Goal: Transaction & Acquisition: Purchase product/service

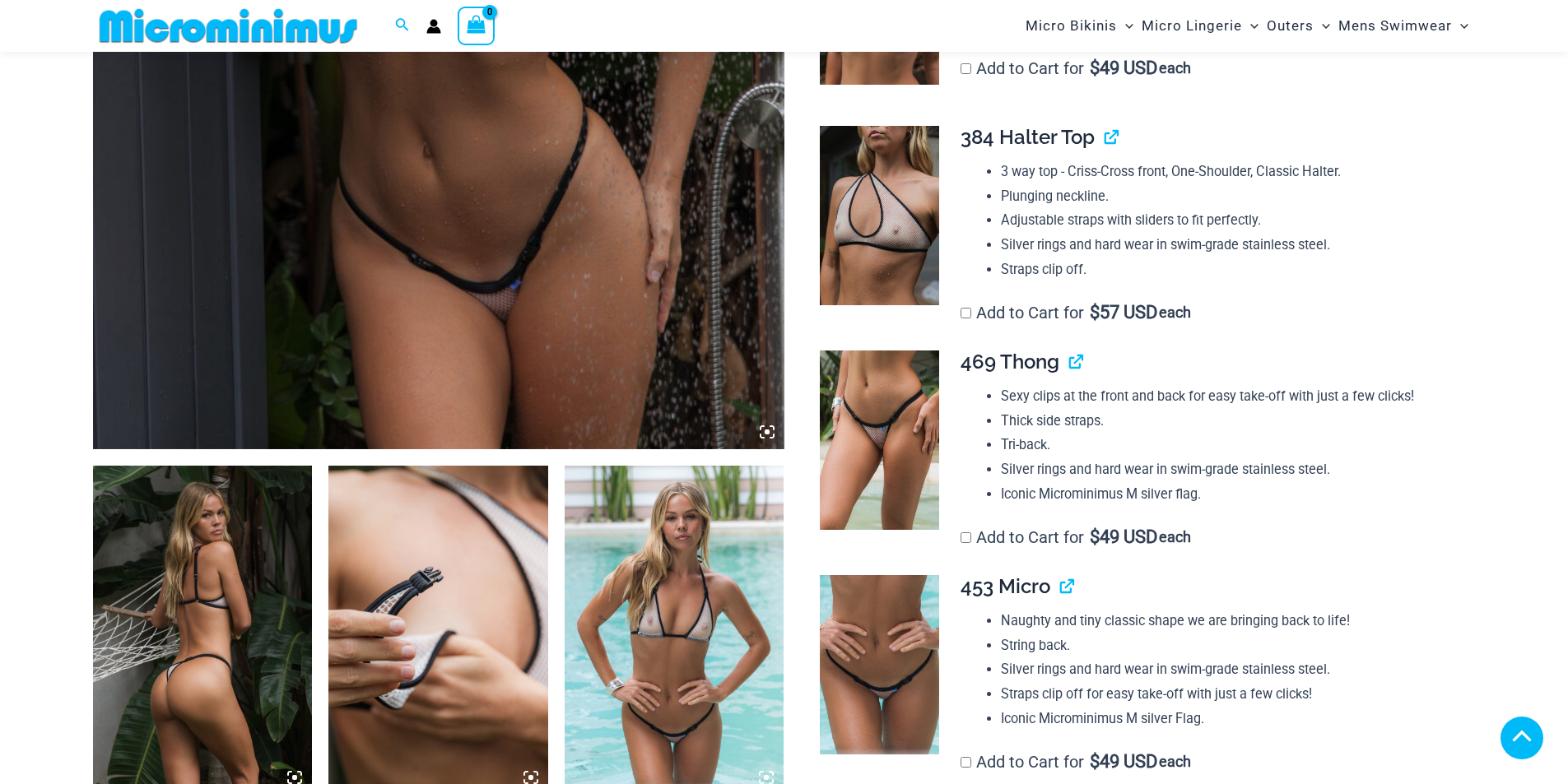
scroll to position [737, 0]
click at [213, 614] on img at bounding box center [203, 630] width 220 height 329
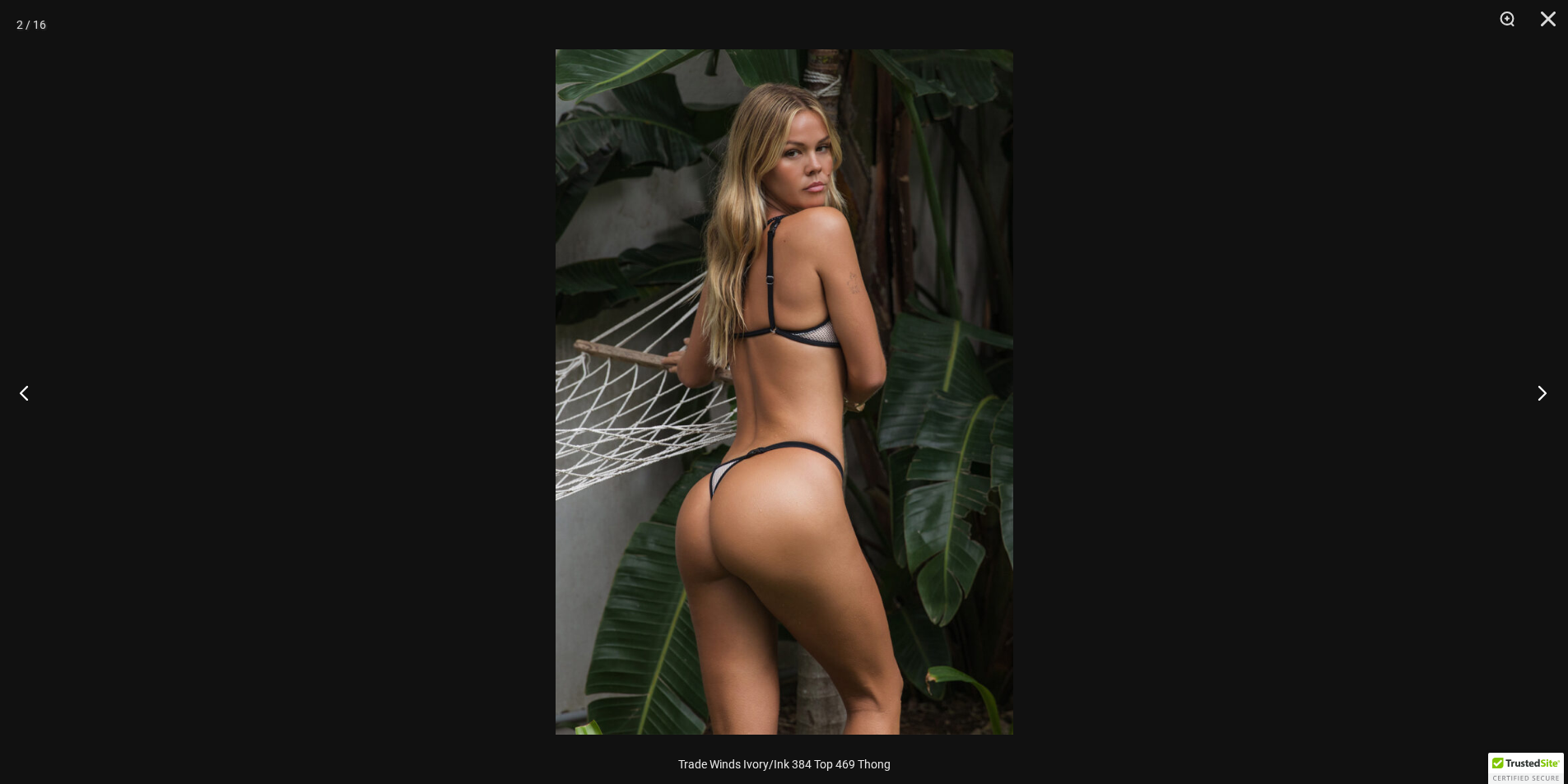
click at [1545, 393] on button "Next" at bounding box center [1537, 392] width 62 height 82
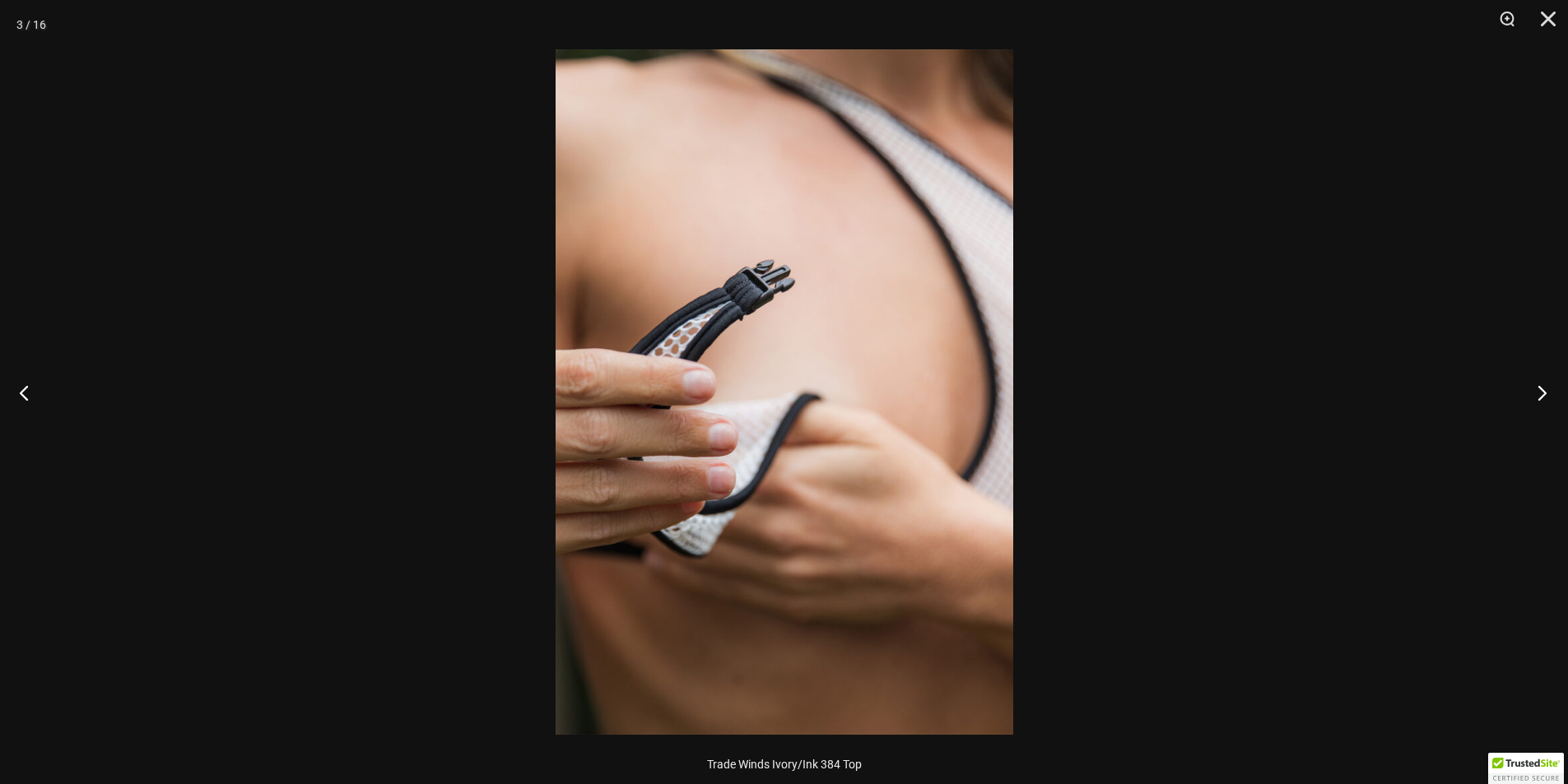
click at [1544, 393] on button "Next" at bounding box center [1537, 392] width 62 height 82
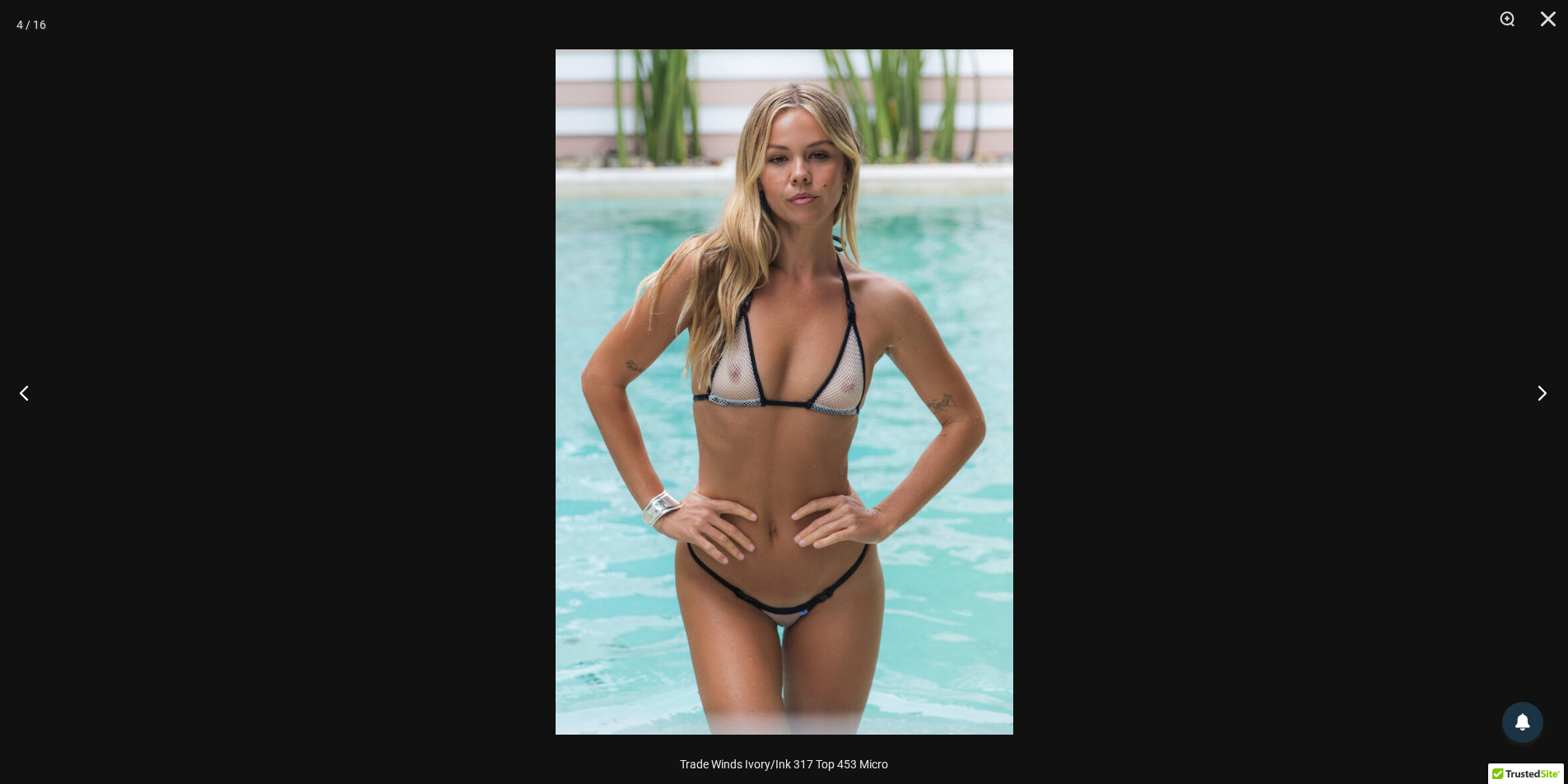
click at [1544, 393] on button "Next" at bounding box center [1537, 392] width 62 height 82
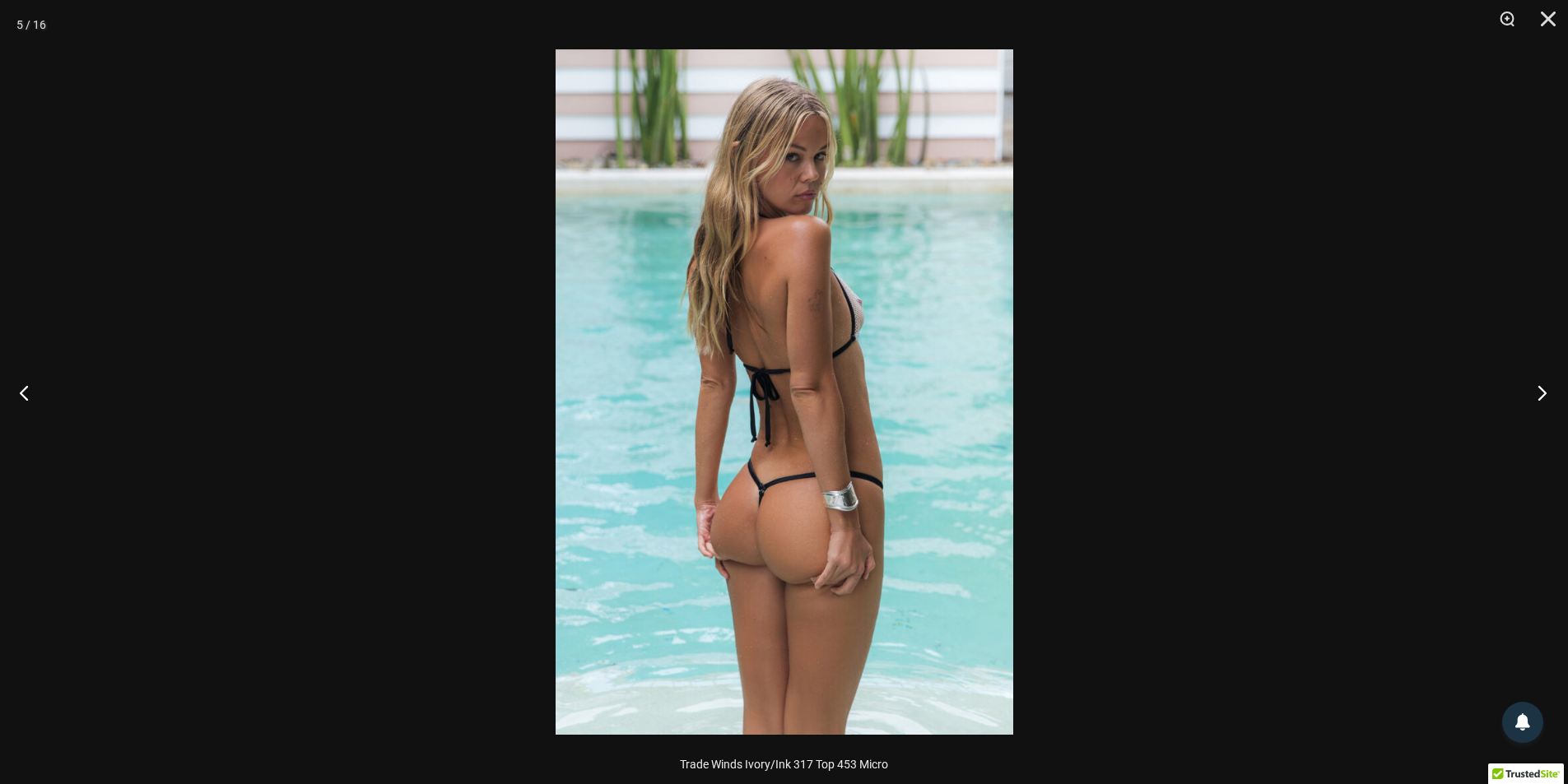
click at [1544, 393] on button "Next" at bounding box center [1537, 392] width 62 height 82
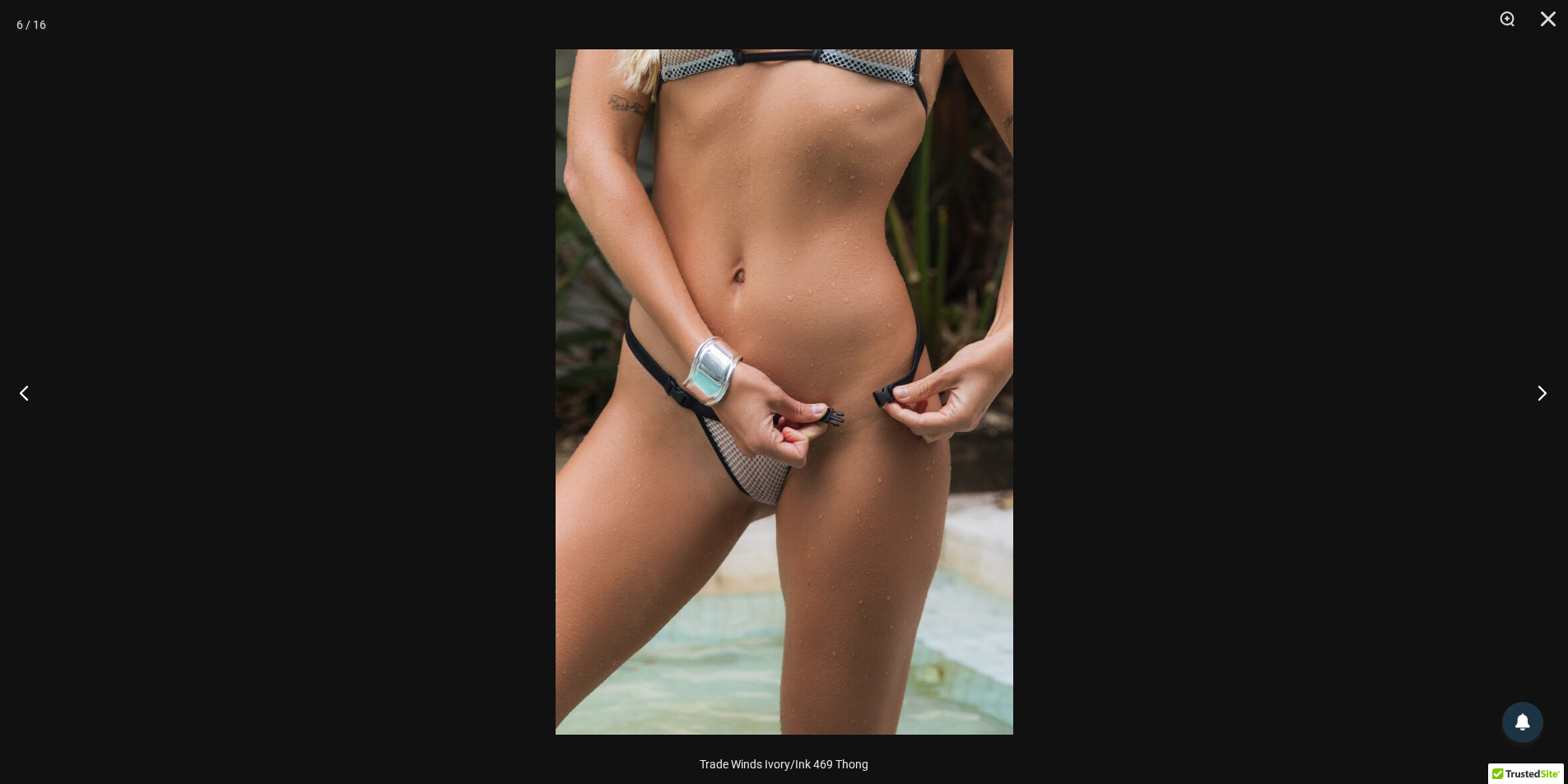
click at [1544, 393] on button "Next" at bounding box center [1537, 392] width 62 height 82
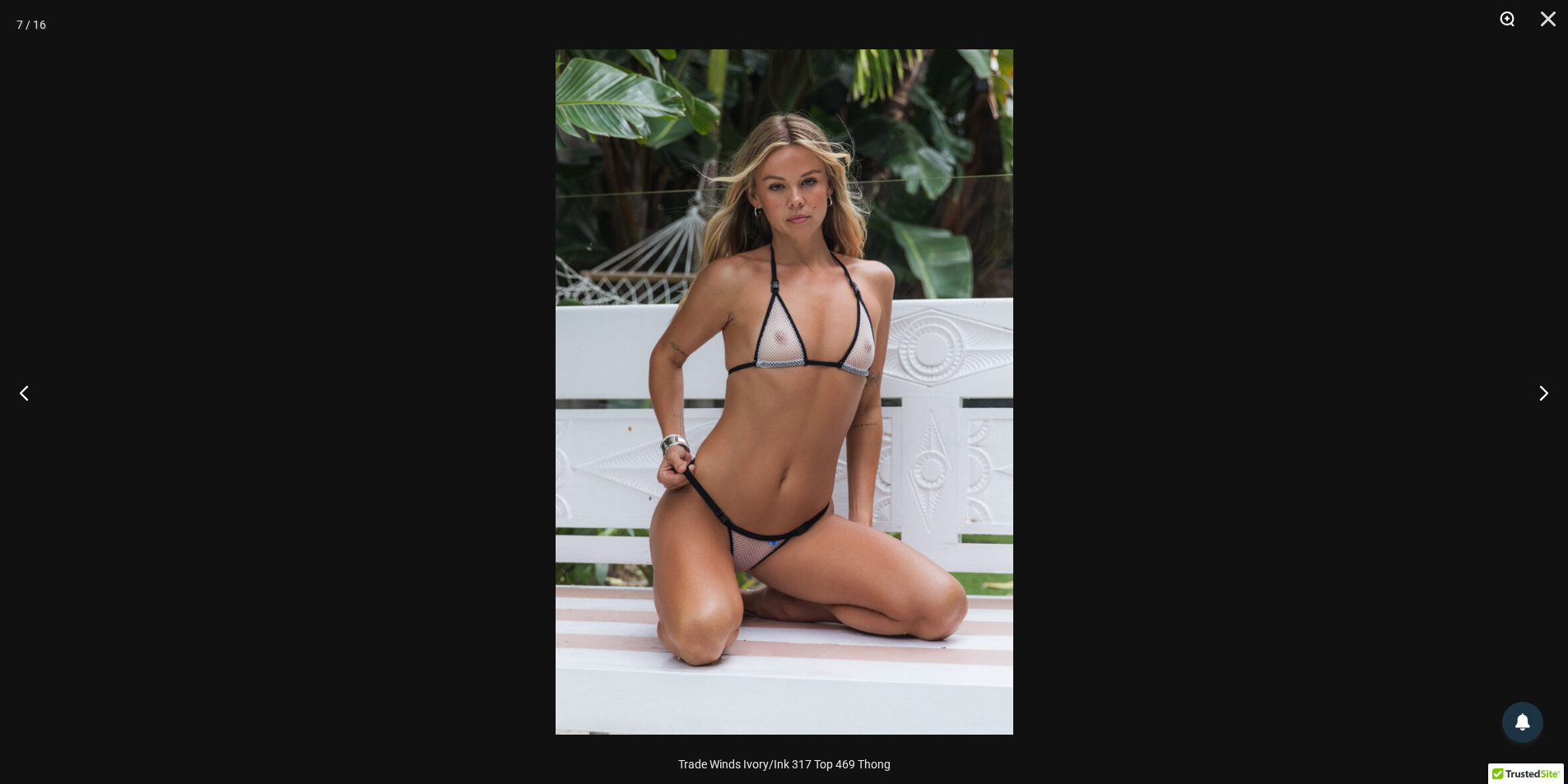
click at [1512, 16] on button "Zoom" at bounding box center [1501, 24] width 41 height 49
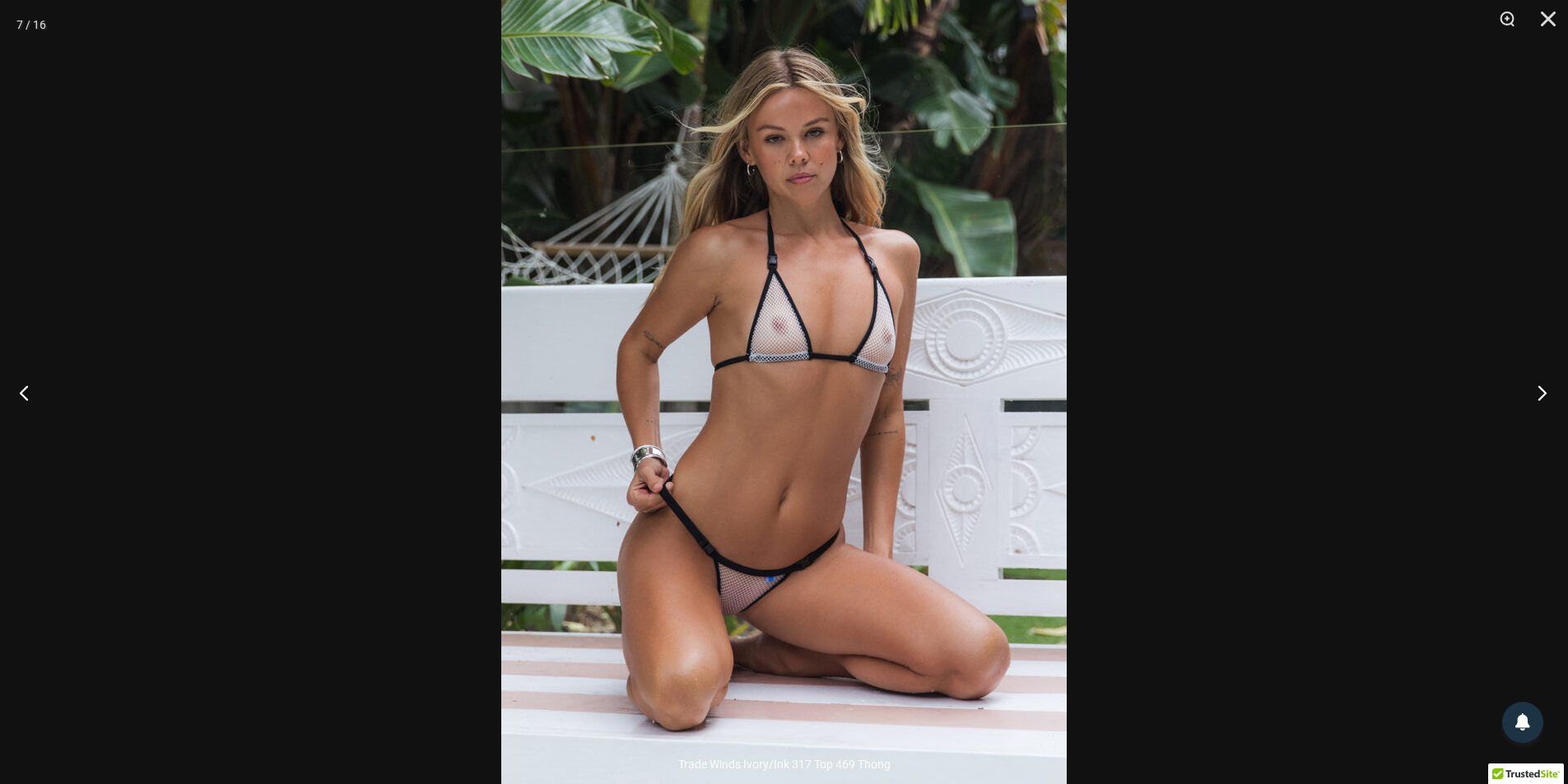
click at [1545, 398] on button "Next" at bounding box center [1537, 392] width 62 height 82
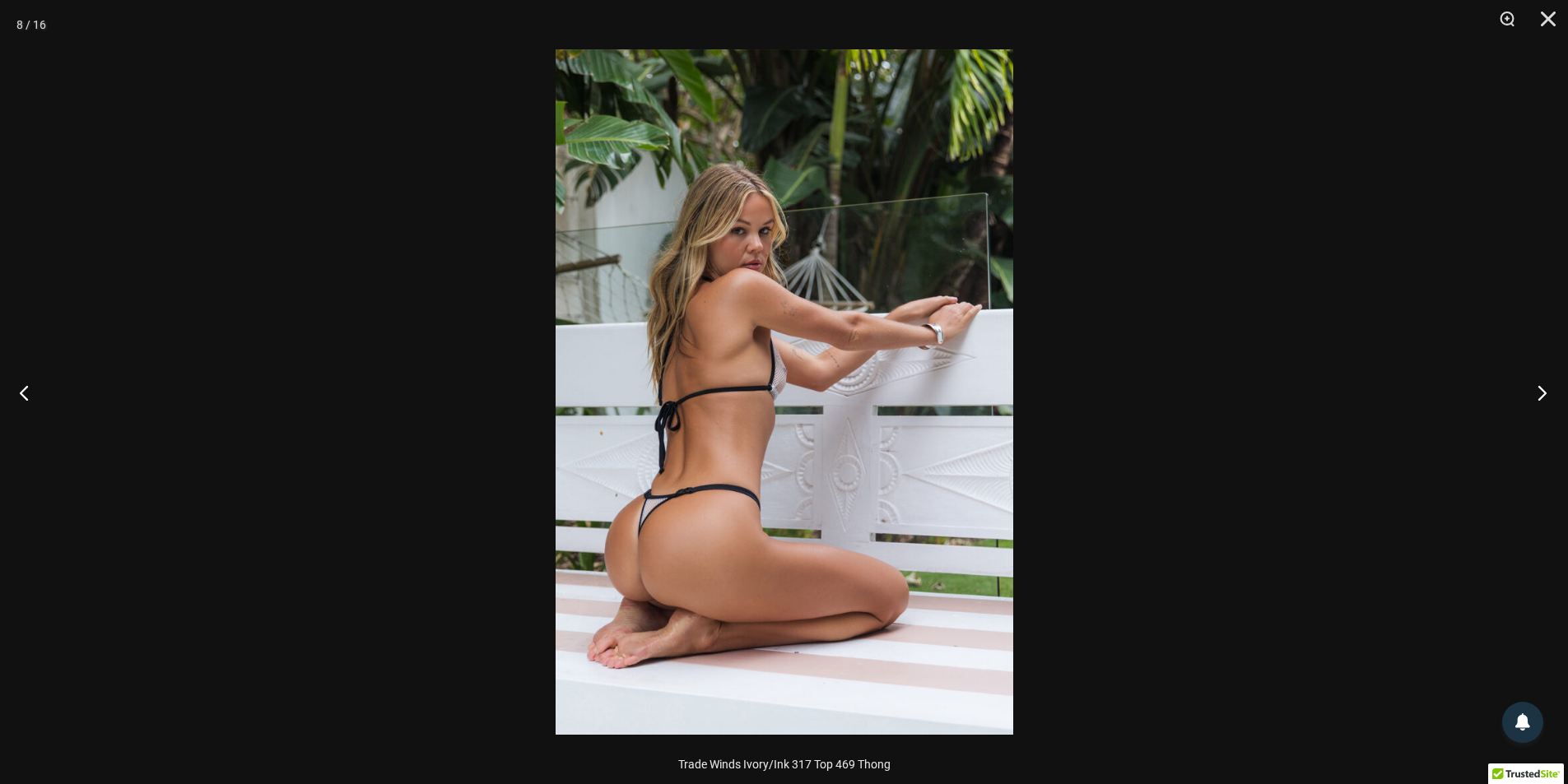
click at [1545, 398] on button "Next" at bounding box center [1537, 392] width 62 height 82
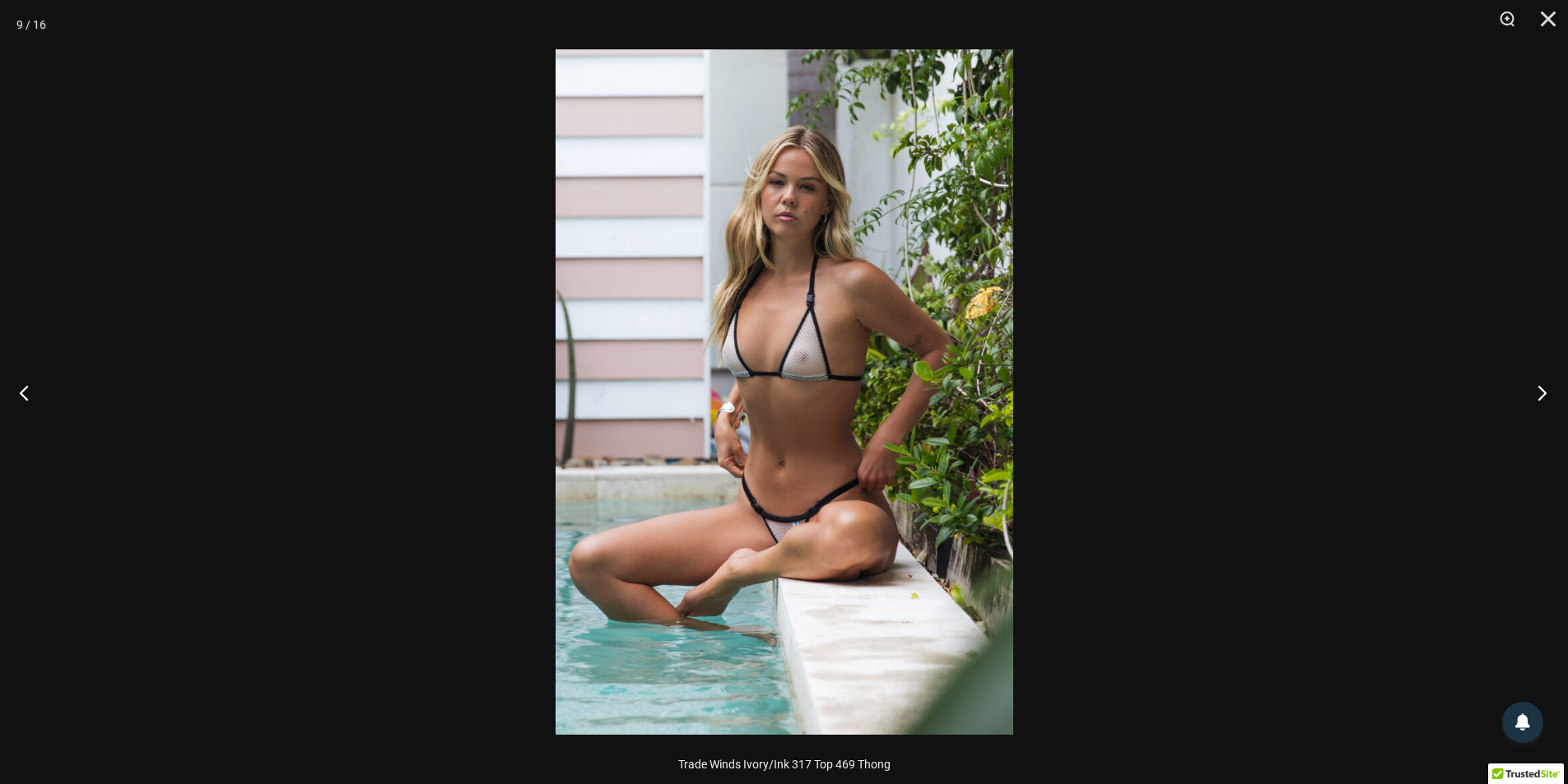
click at [1545, 398] on button "Next" at bounding box center [1537, 392] width 62 height 82
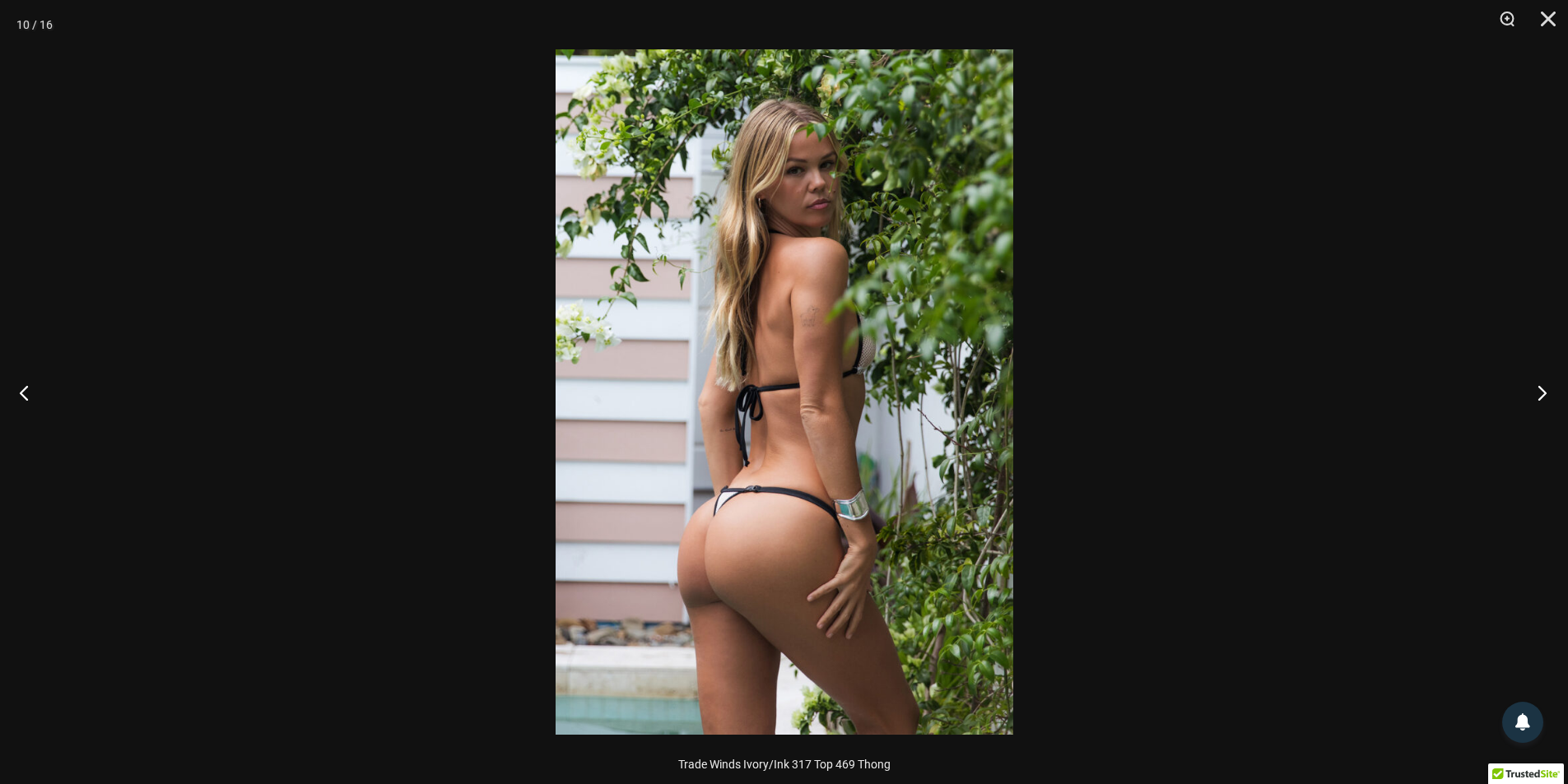
click at [1545, 398] on button "Next" at bounding box center [1537, 392] width 62 height 82
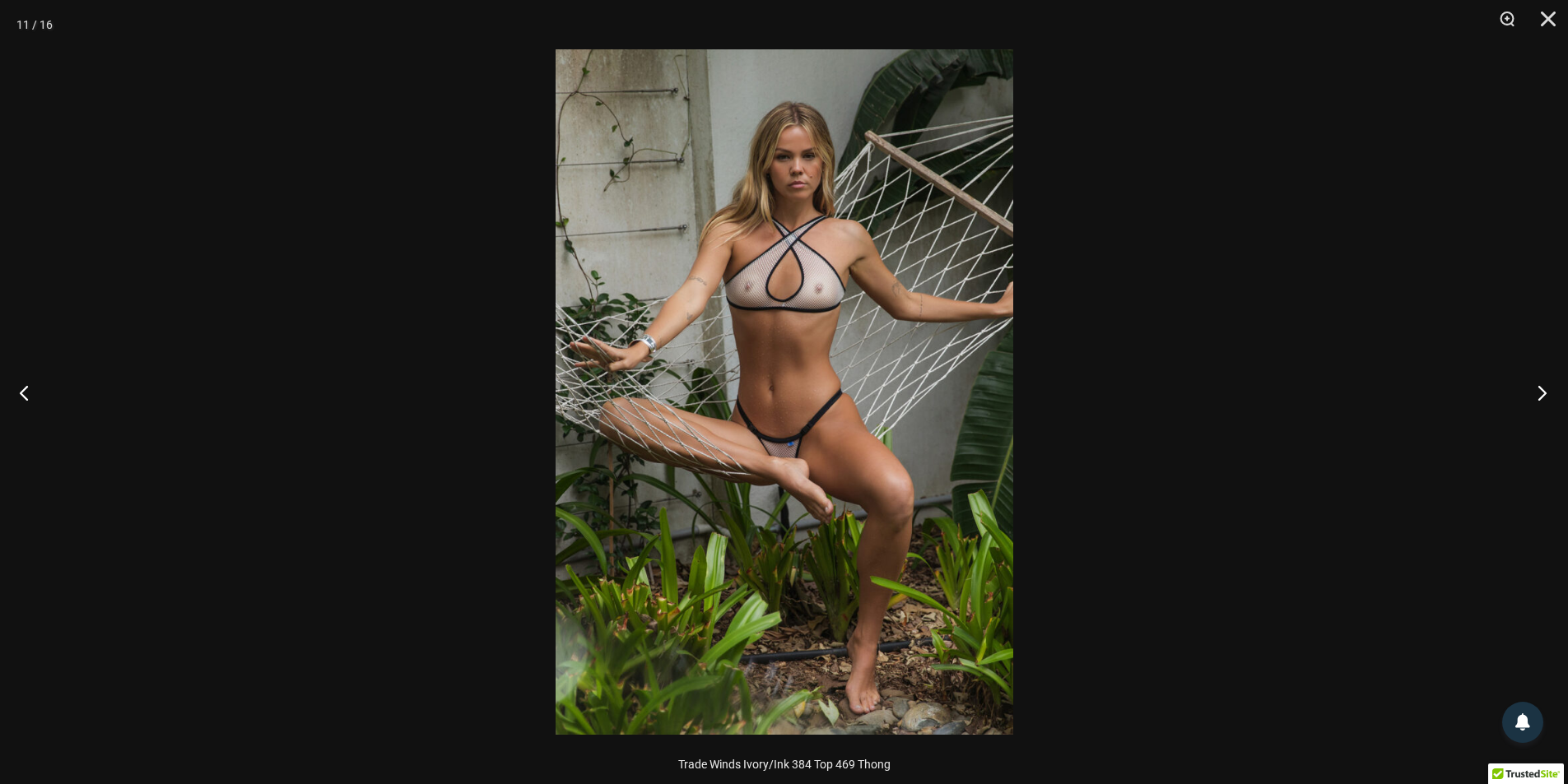
click at [1545, 398] on button "Next" at bounding box center [1537, 392] width 62 height 82
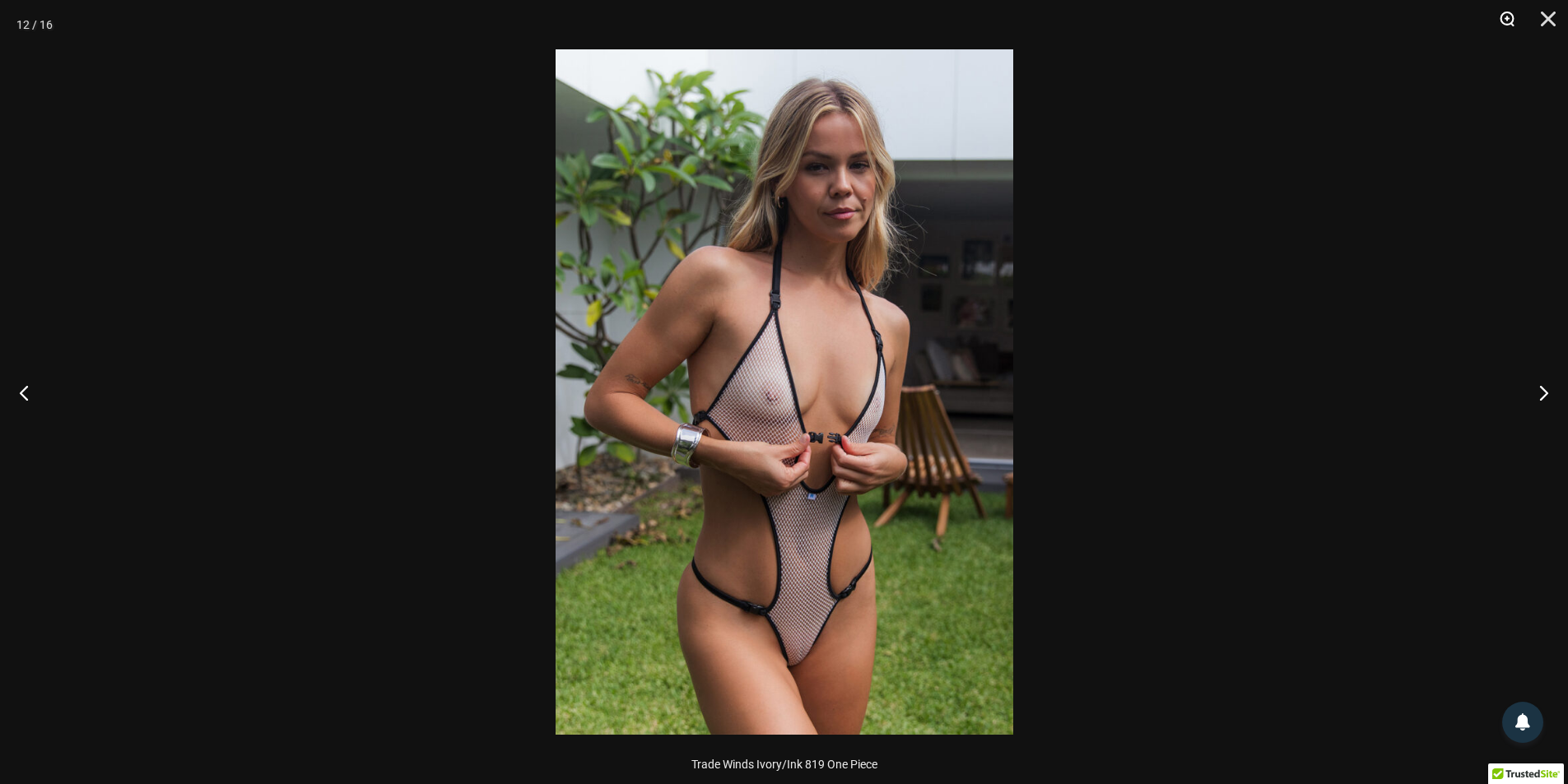
click at [1513, 22] on button "Zoom" at bounding box center [1501, 24] width 41 height 49
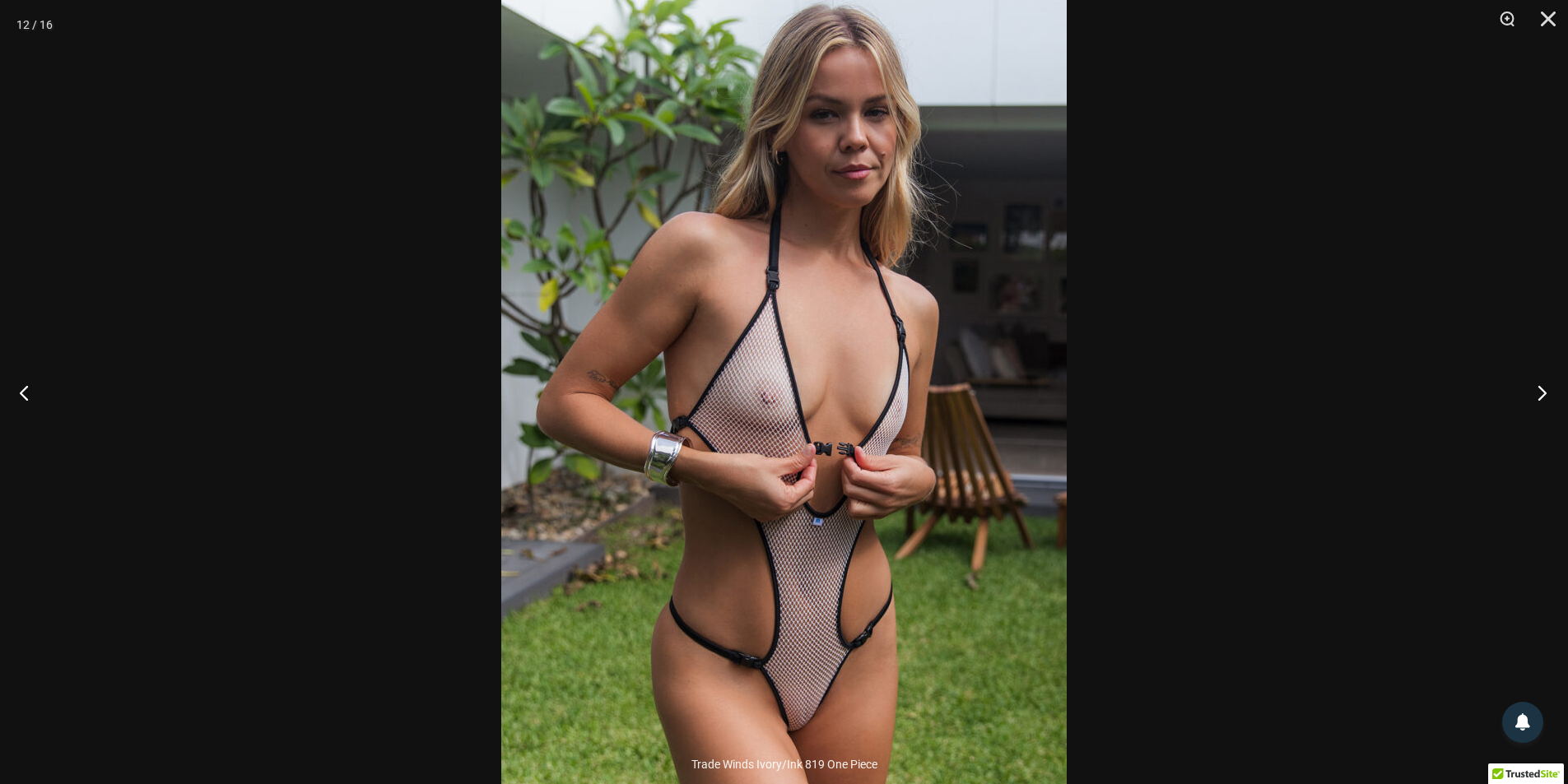
click at [1544, 379] on button "Next" at bounding box center [1537, 392] width 62 height 82
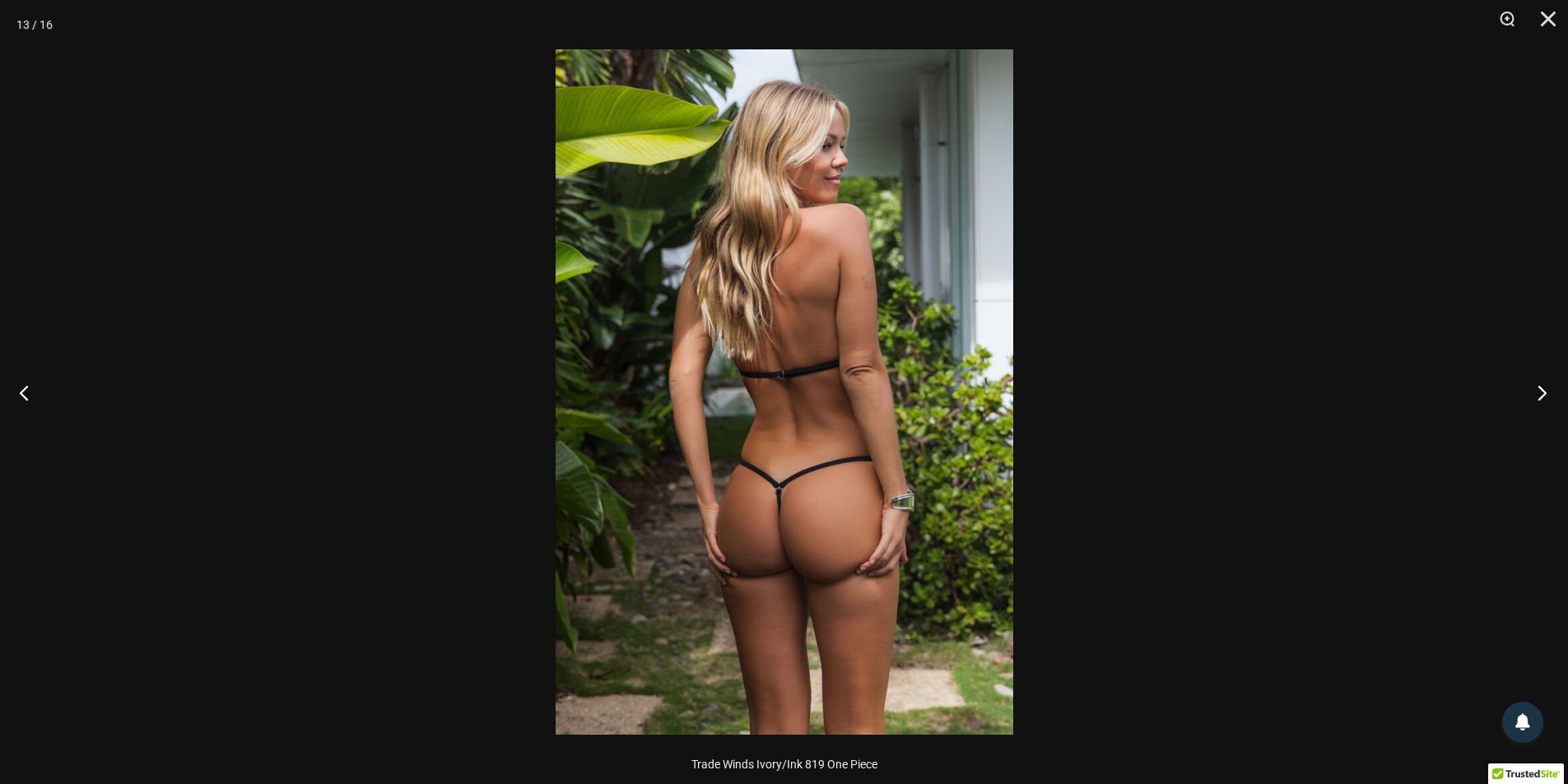
click at [1544, 379] on button "Next" at bounding box center [1537, 392] width 62 height 82
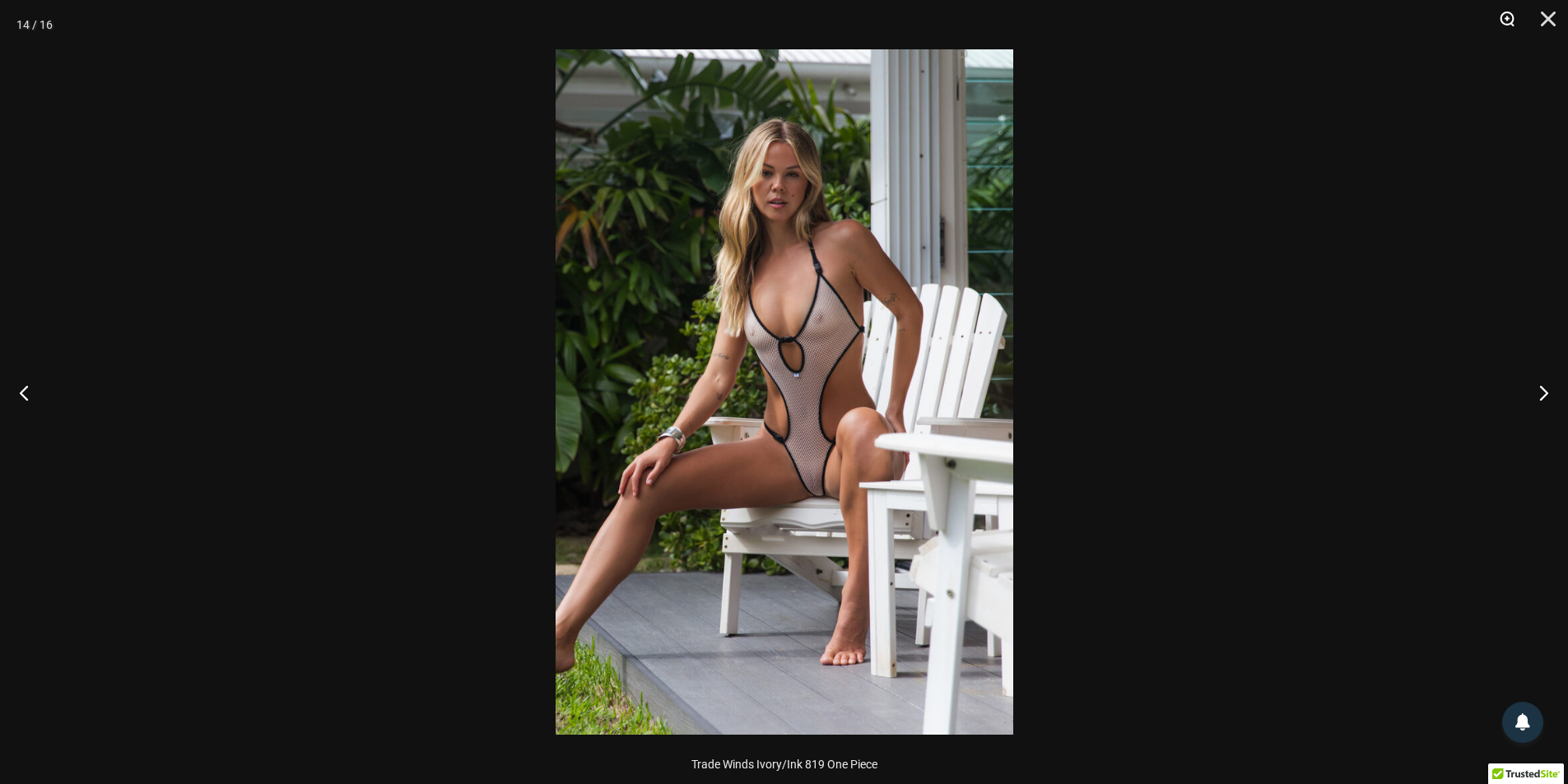
click at [1510, 20] on button "Zoom" at bounding box center [1501, 24] width 41 height 49
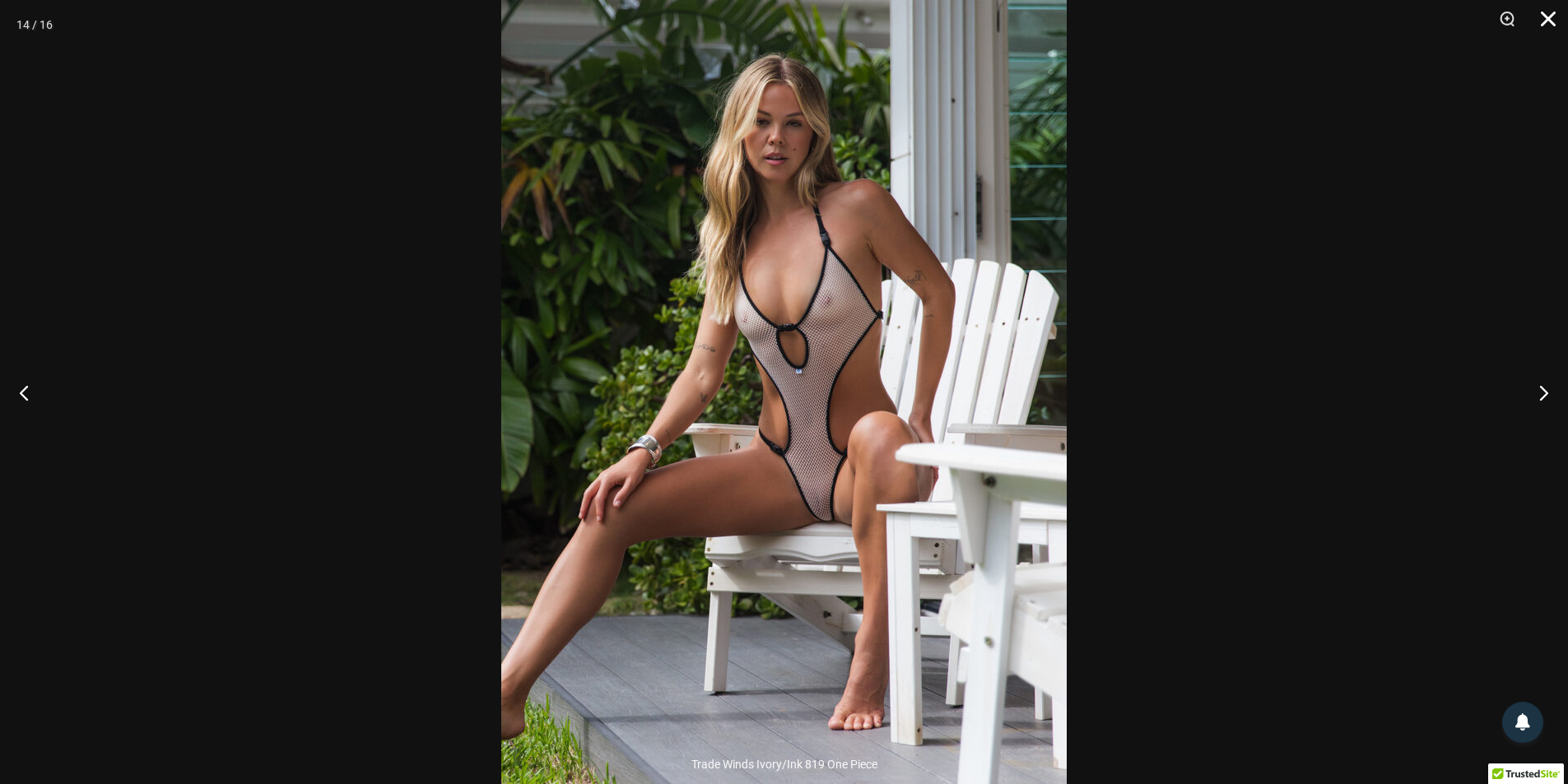
click at [1555, 19] on button "Close" at bounding box center [1542, 24] width 41 height 49
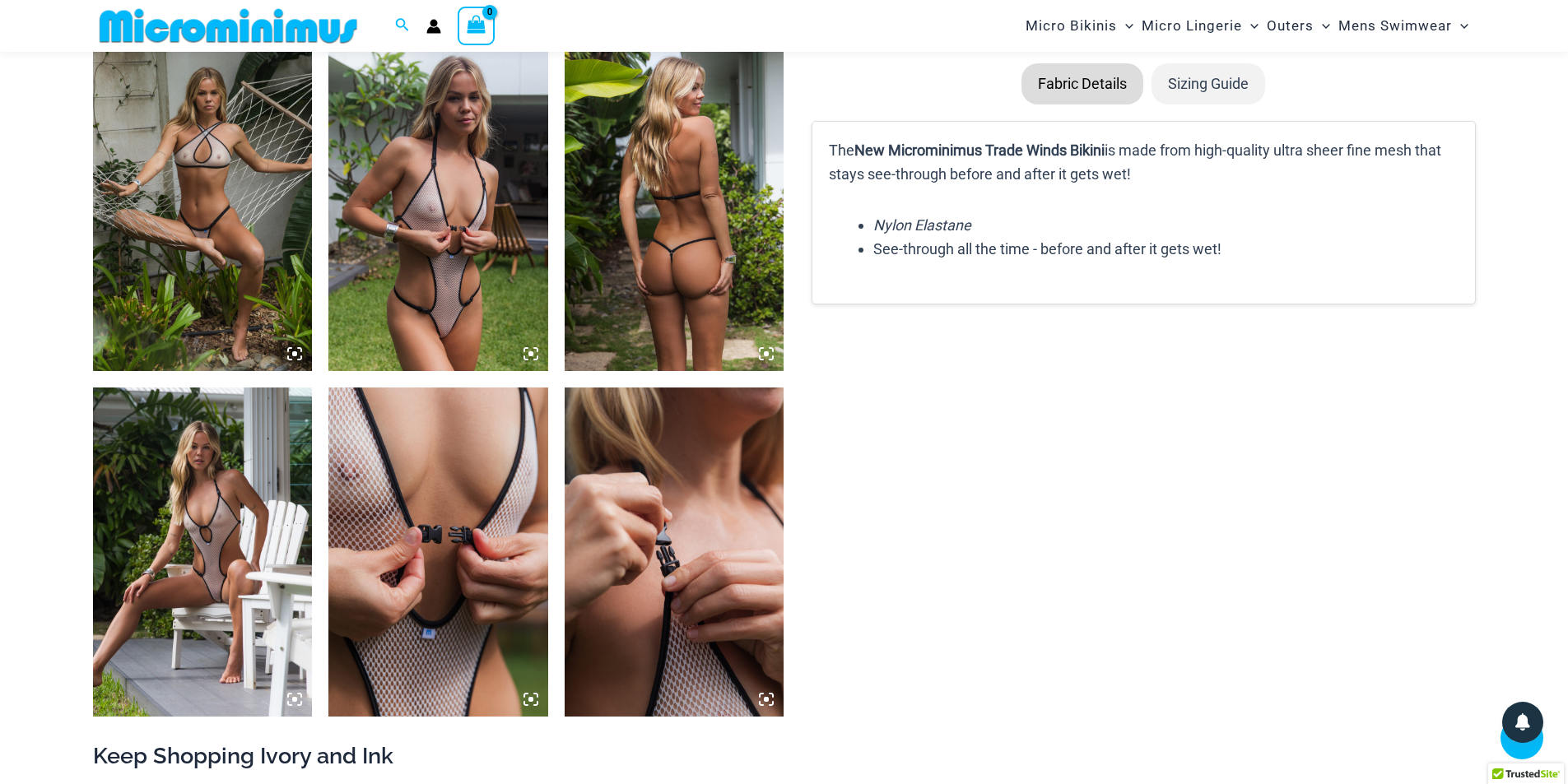
scroll to position [2219, 0]
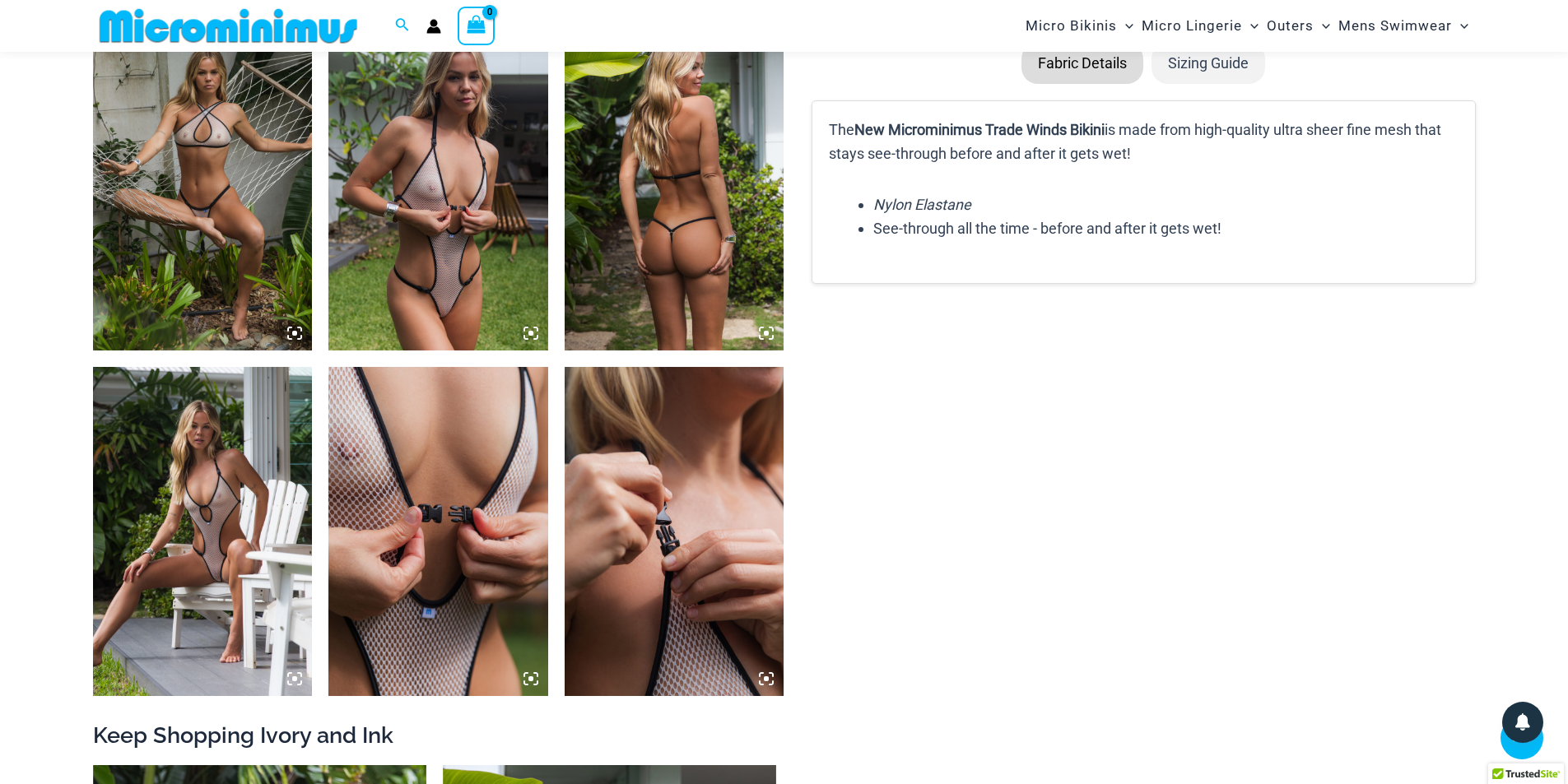
click at [508, 585] on img at bounding box center [438, 531] width 220 height 329
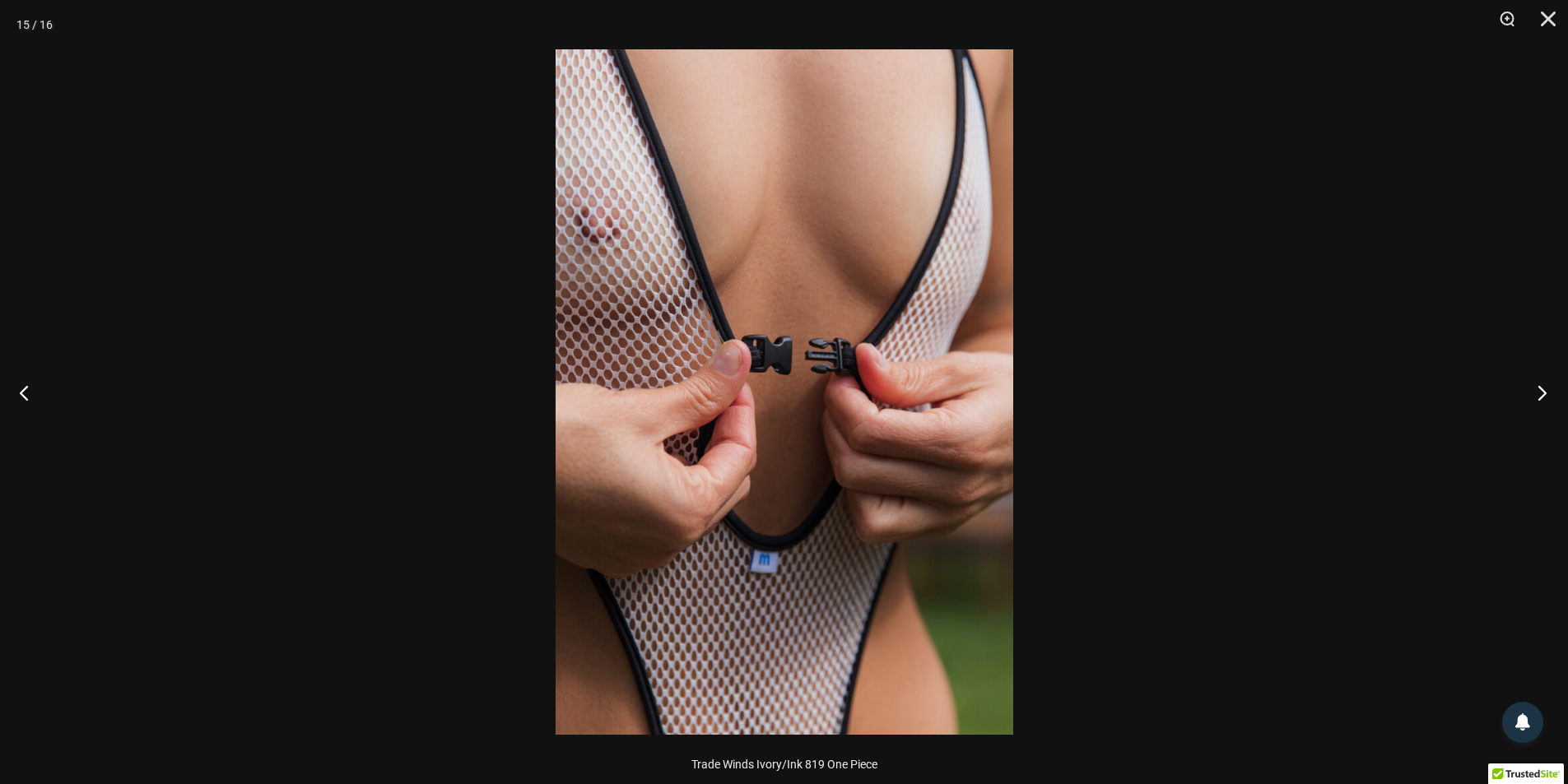
click at [1546, 393] on button "Next" at bounding box center [1537, 392] width 62 height 82
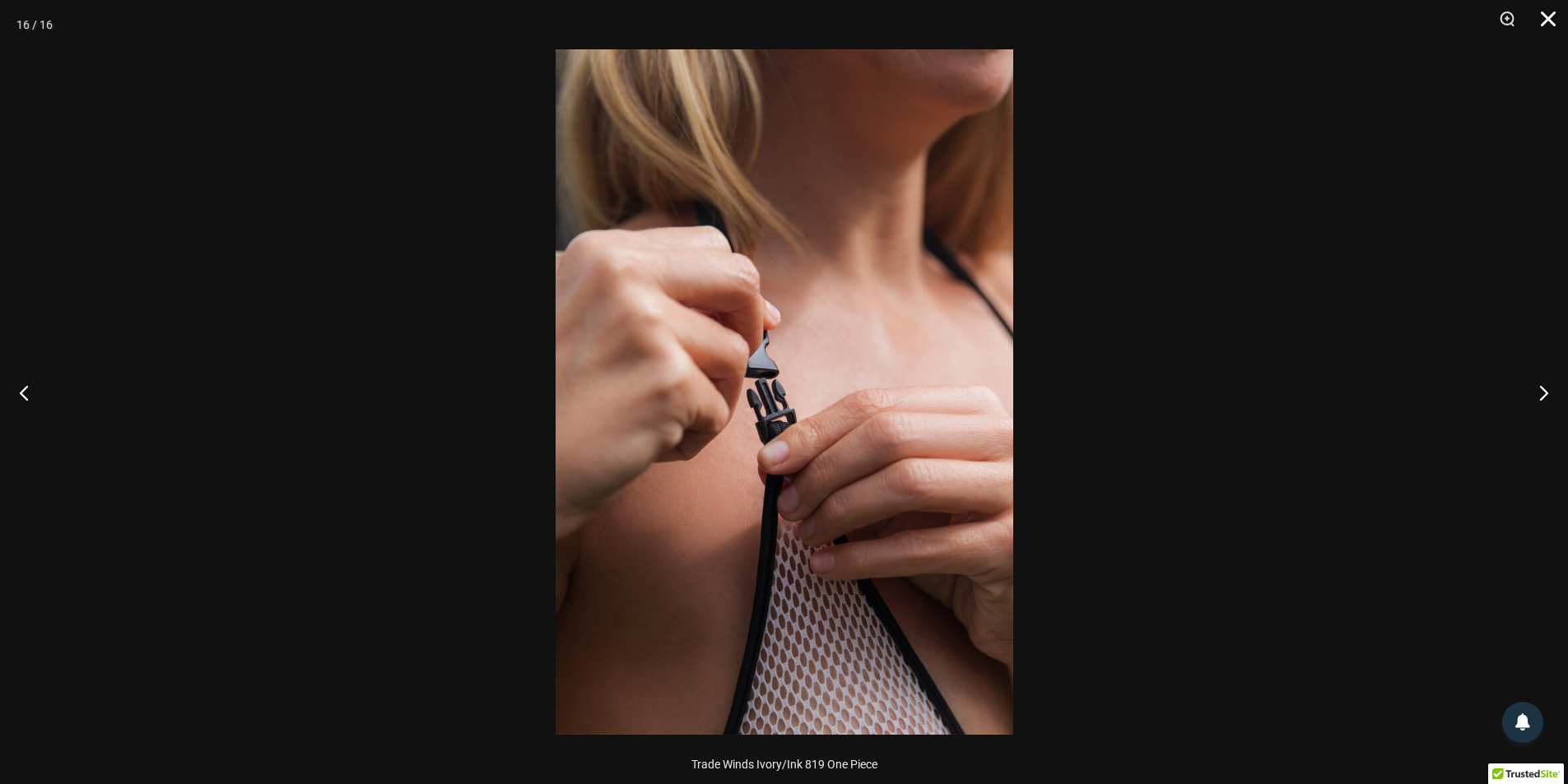
click at [1554, 17] on button "Close" at bounding box center [1542, 24] width 41 height 49
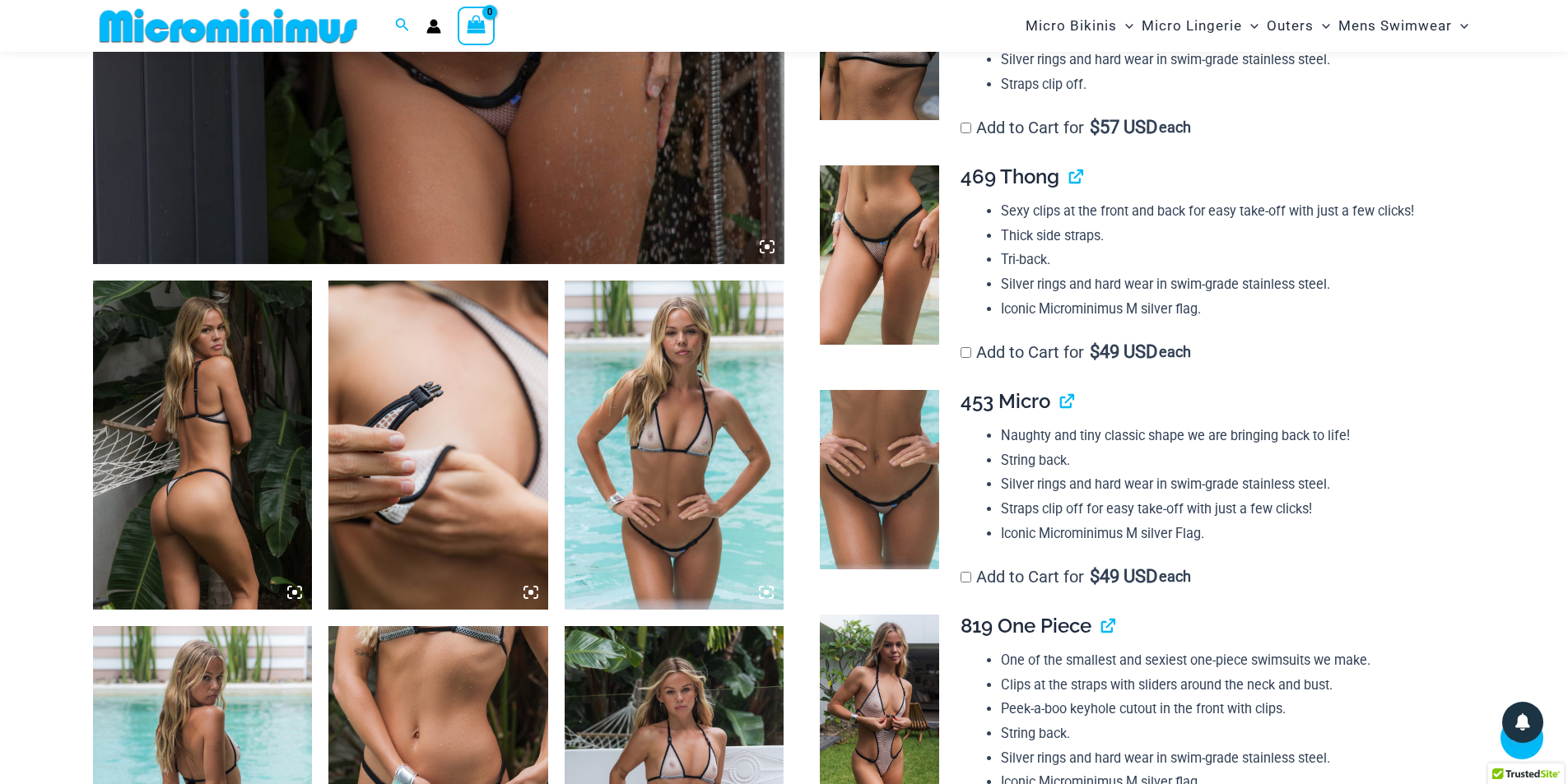
scroll to position [901, 0]
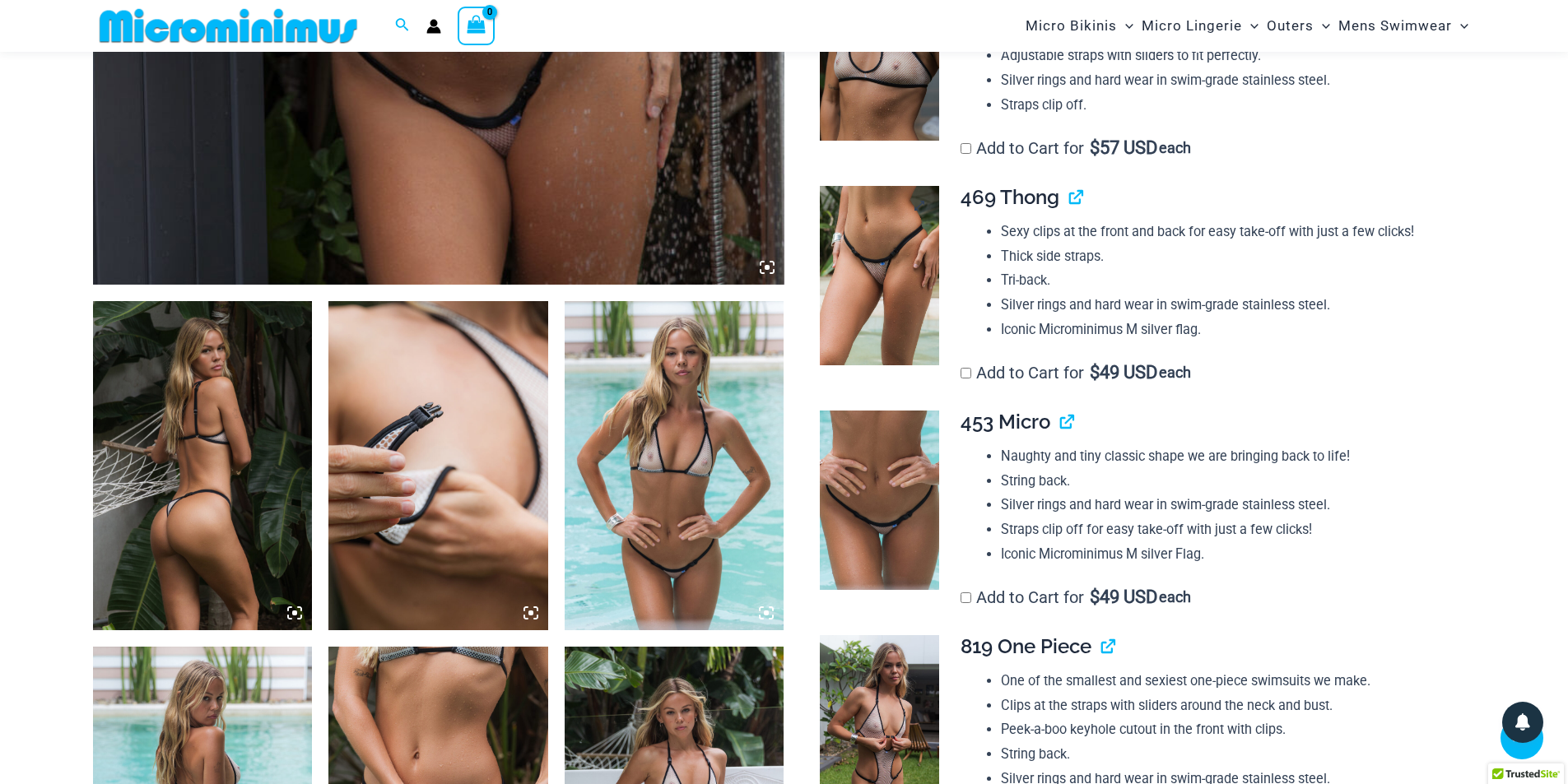
click at [894, 233] on img at bounding box center [879, 275] width 119 height 179
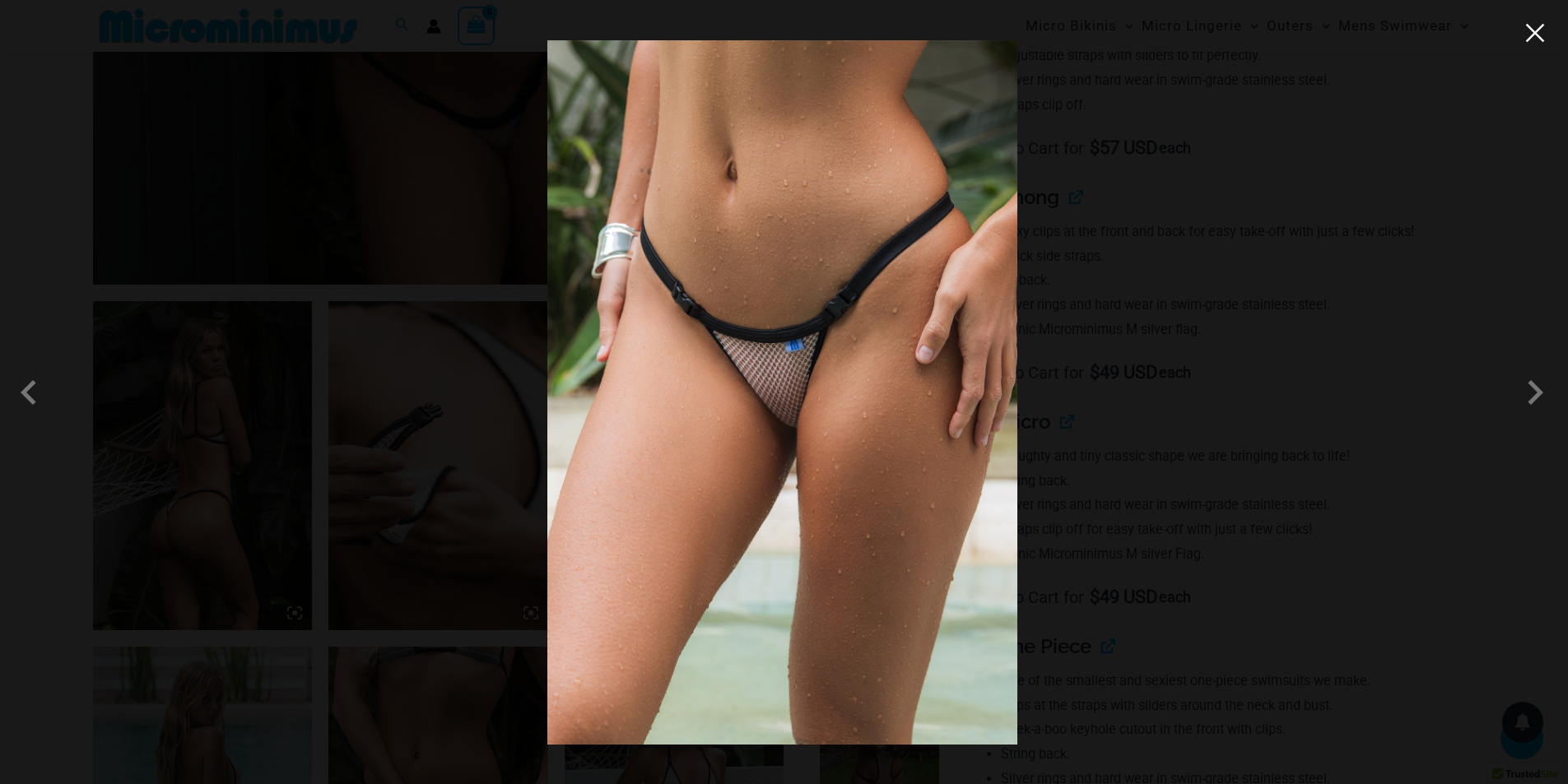
click at [1534, 30] on button "Close" at bounding box center [1535, 33] width 25 height 25
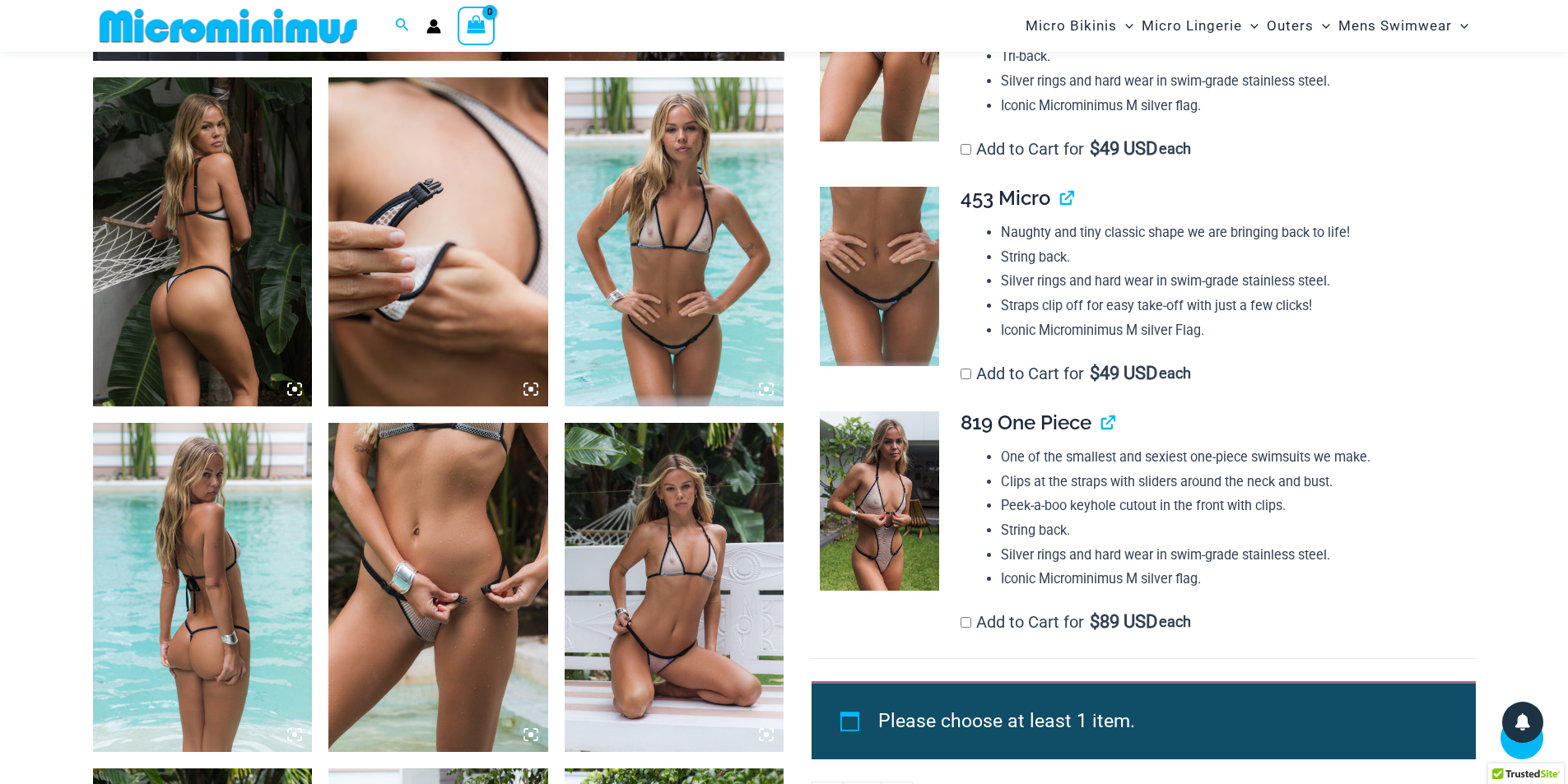
scroll to position [1149, 0]
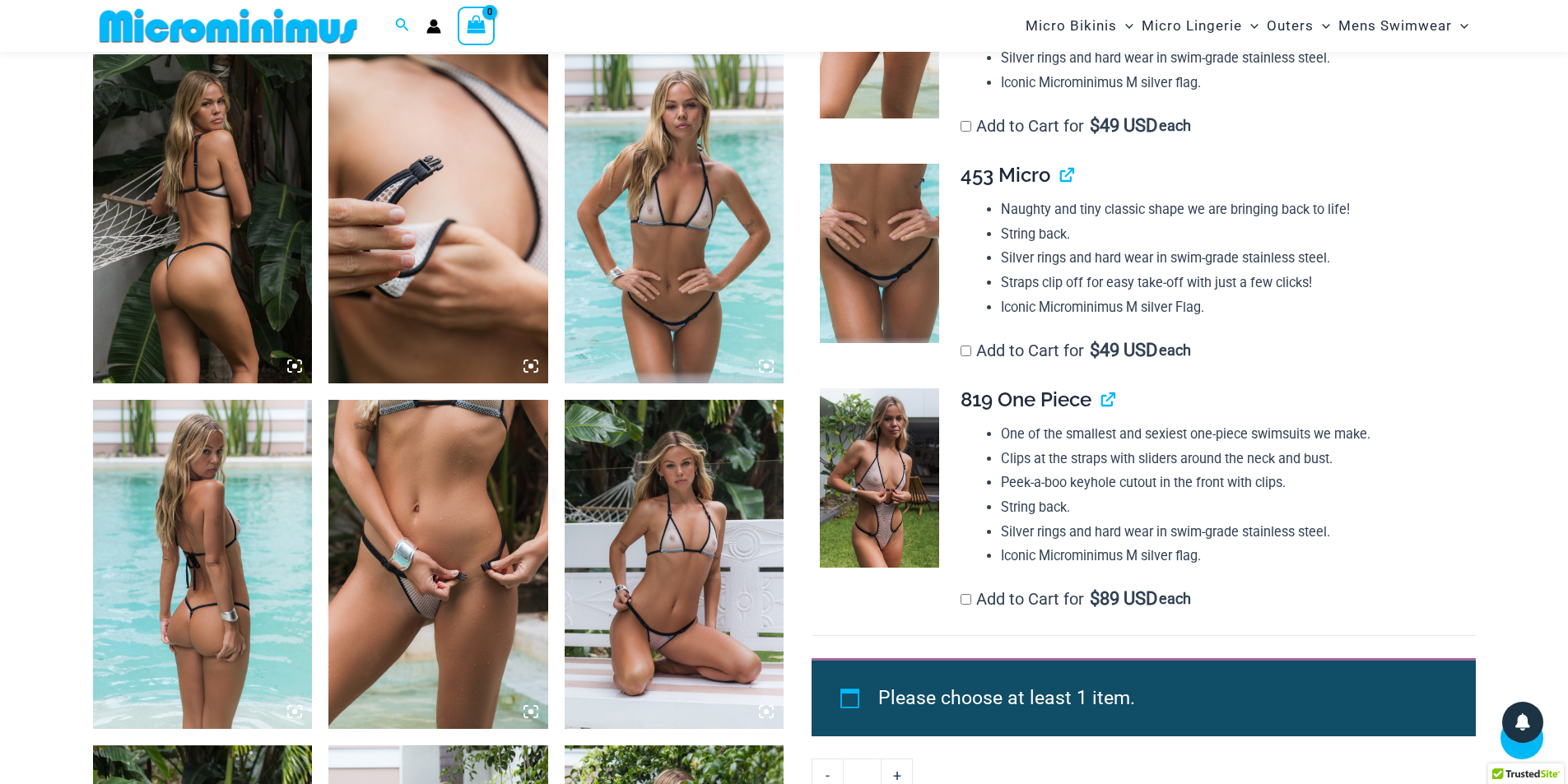
click at [908, 259] on img at bounding box center [879, 253] width 119 height 179
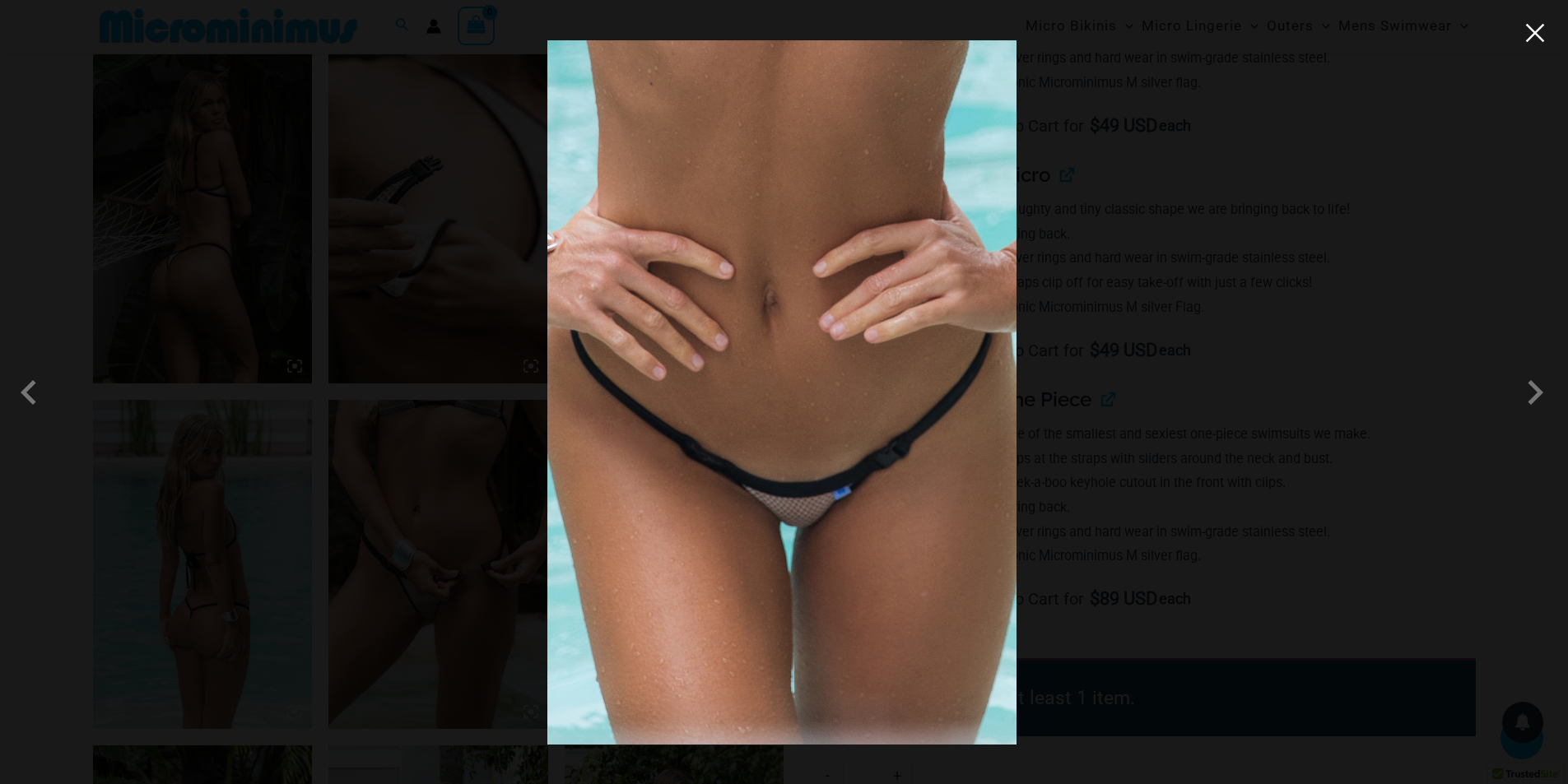
click at [1535, 31] on button "Close" at bounding box center [1535, 33] width 25 height 25
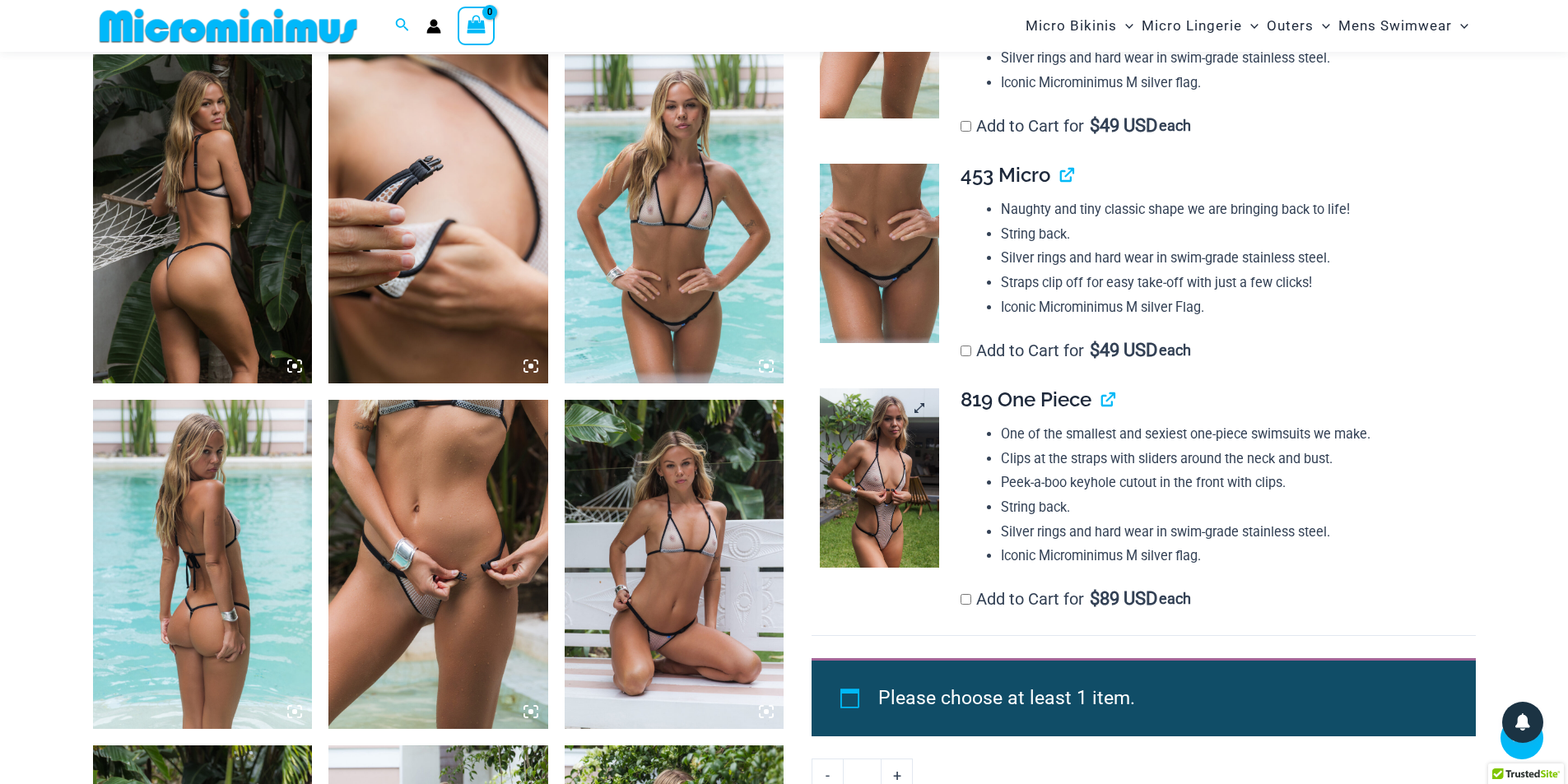
click at [894, 473] on img at bounding box center [879, 477] width 119 height 179
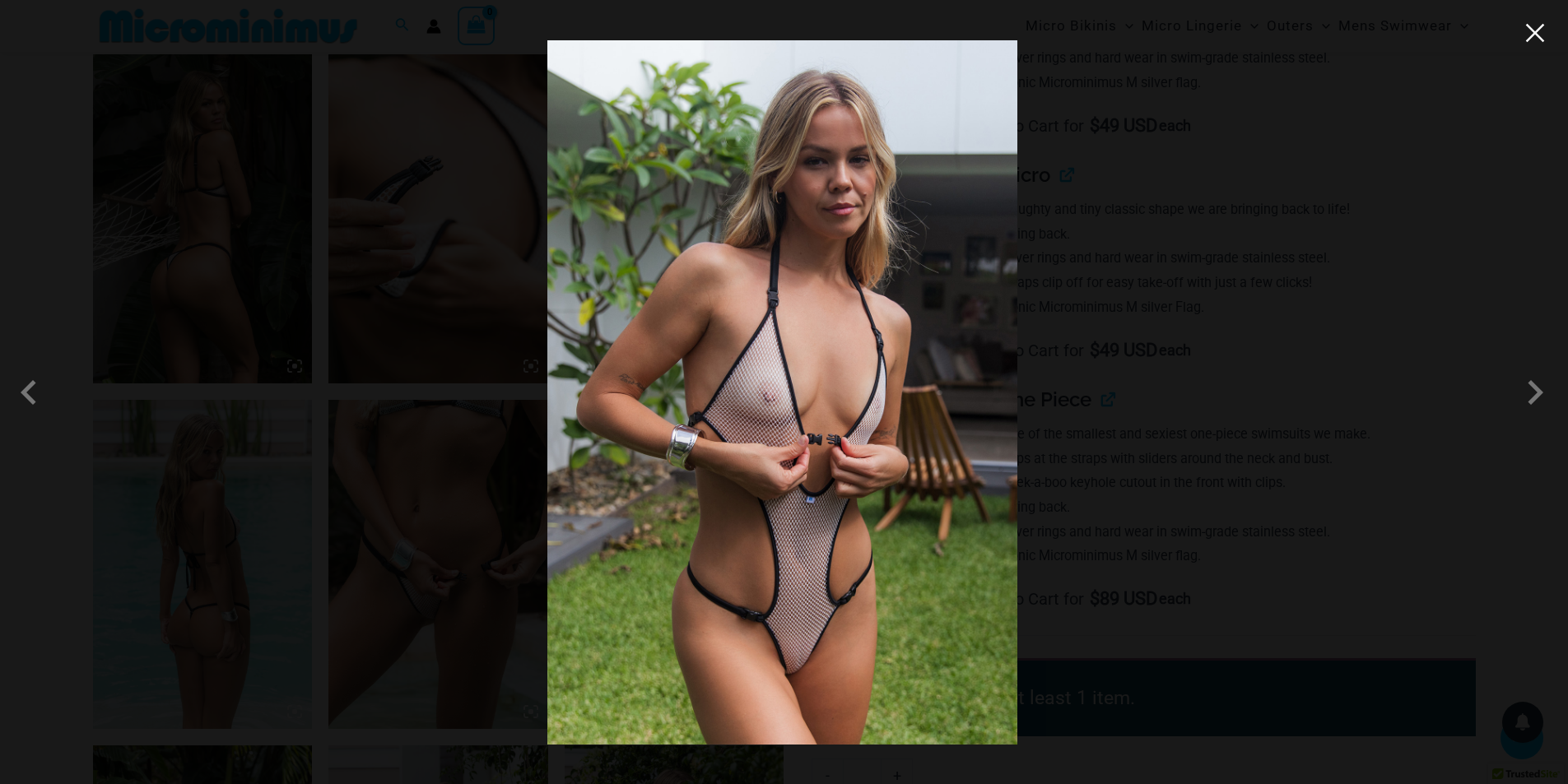
click at [1532, 41] on button "Close" at bounding box center [1535, 33] width 25 height 25
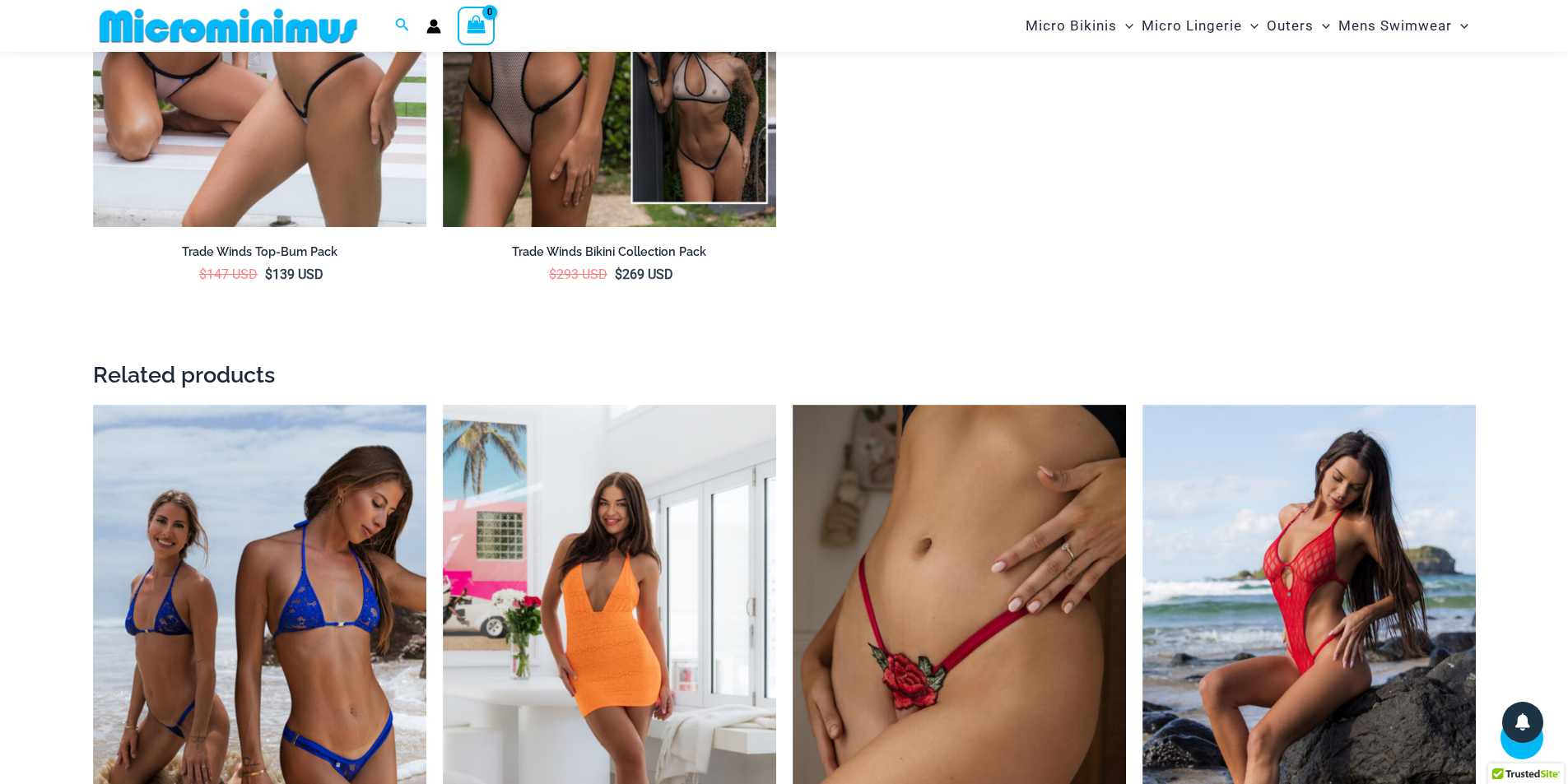
scroll to position [3535, 0]
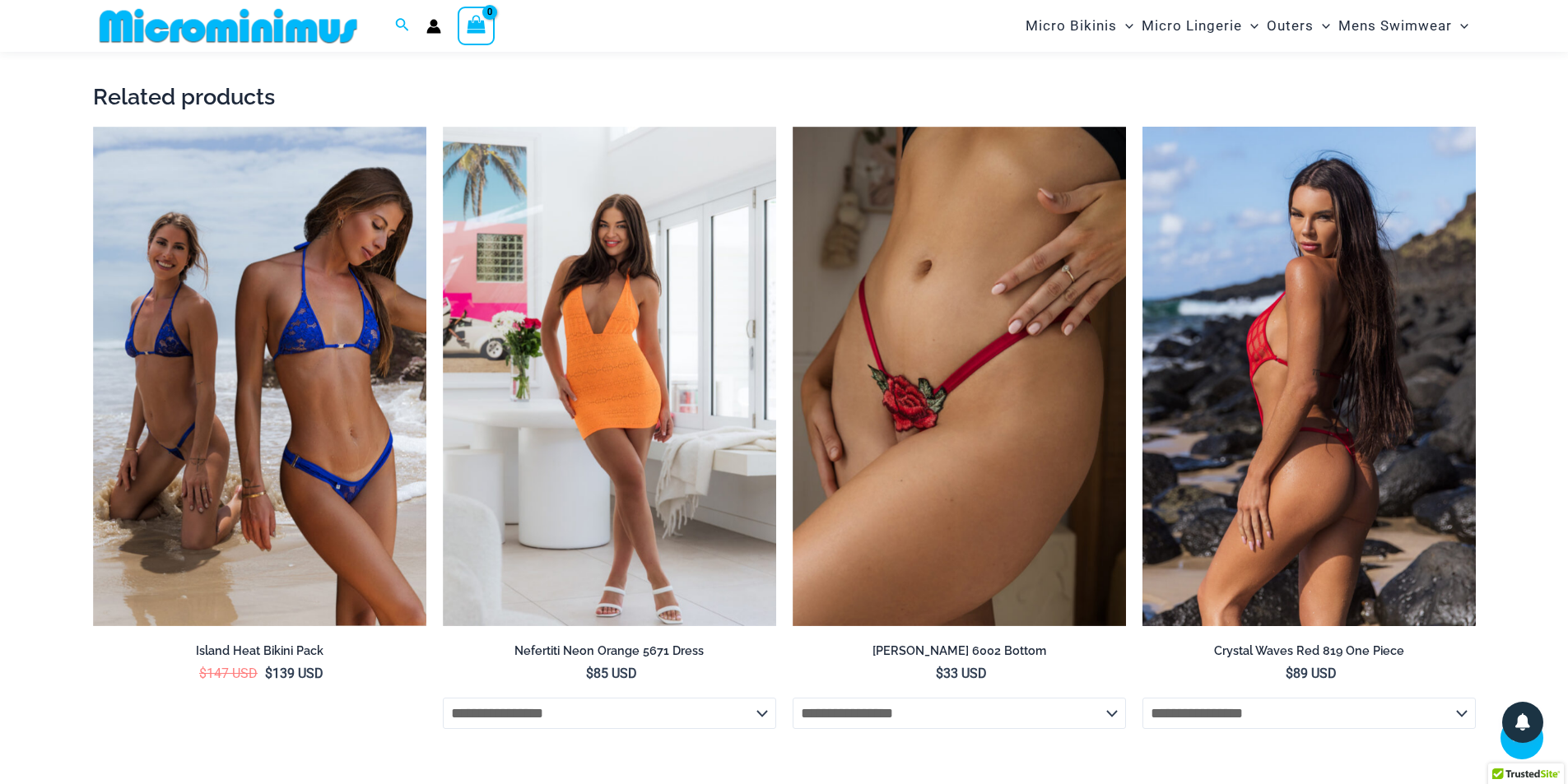
click at [1231, 263] on img at bounding box center [1310, 377] width 333 height 500
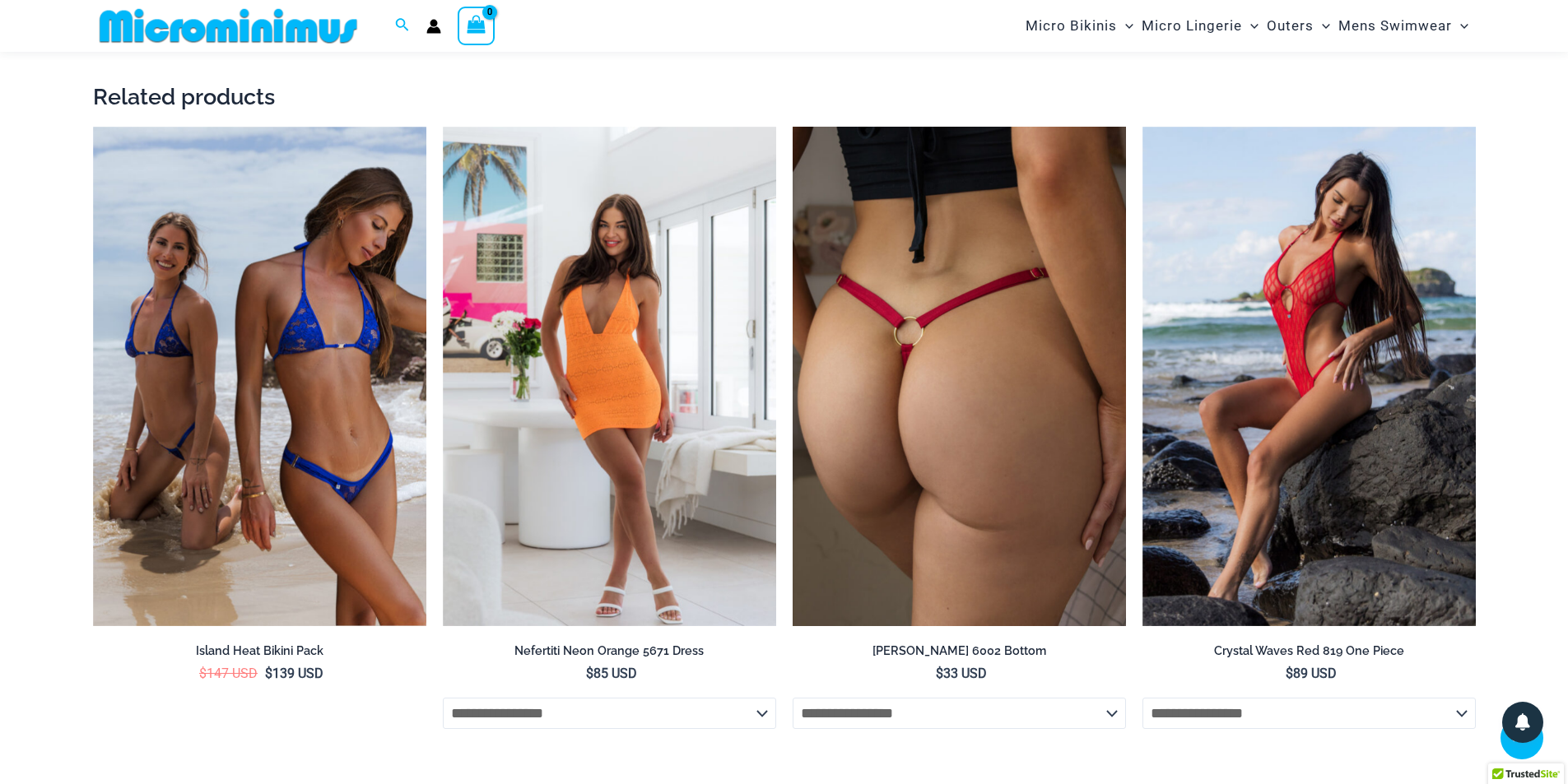
click at [875, 325] on img at bounding box center [959, 377] width 333 height 500
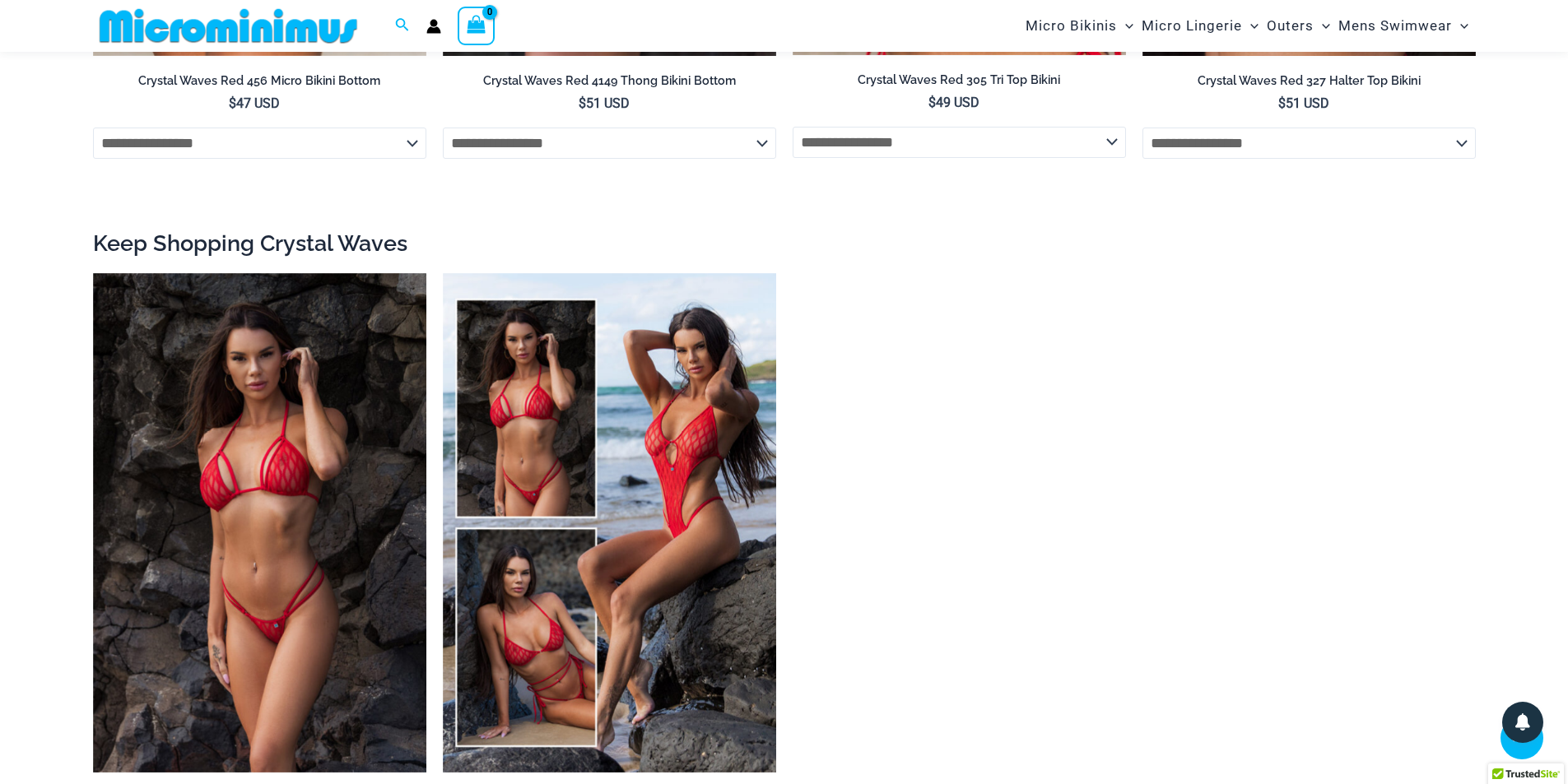
scroll to position [2454, 0]
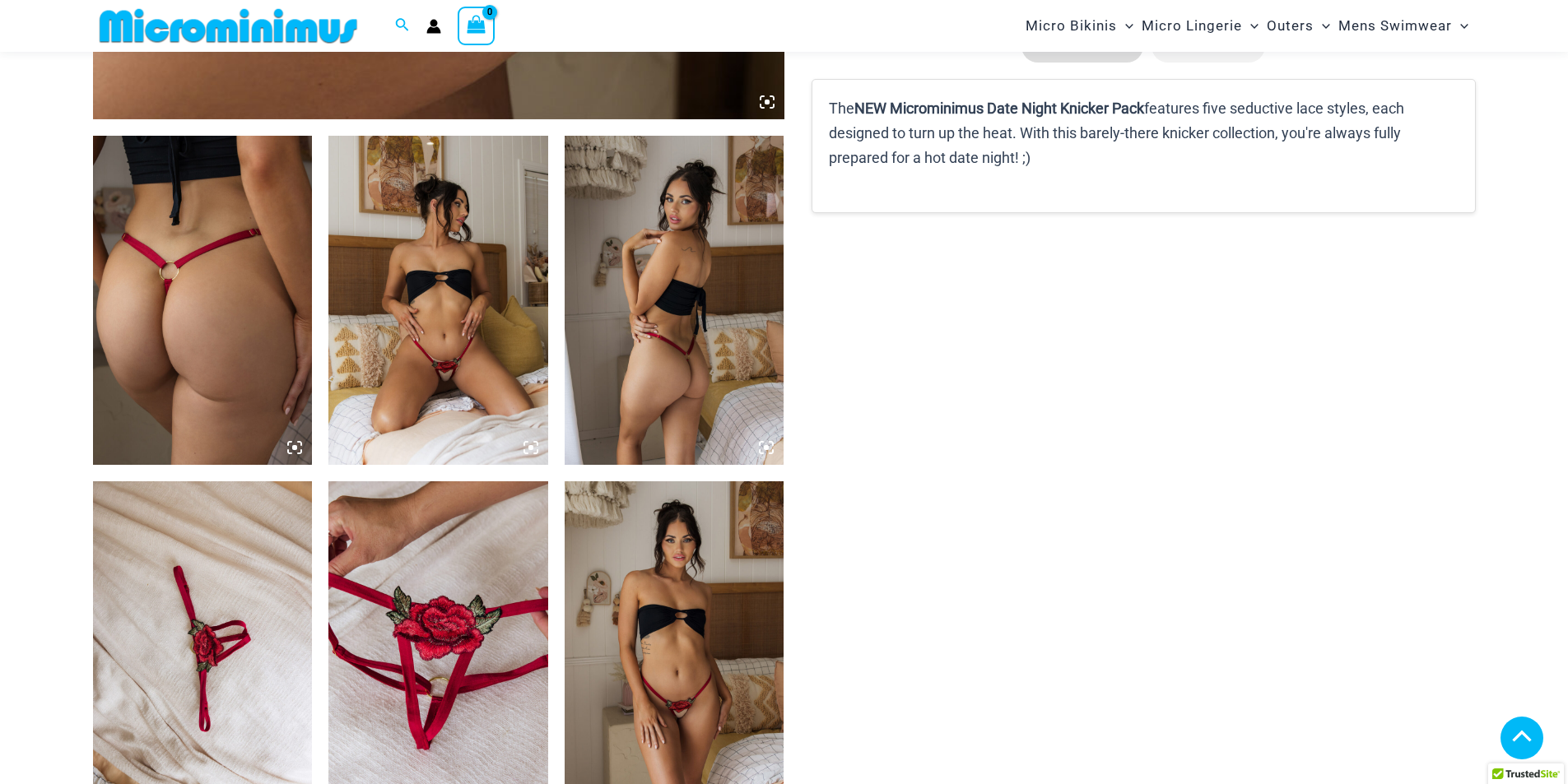
scroll to position [1146, 0]
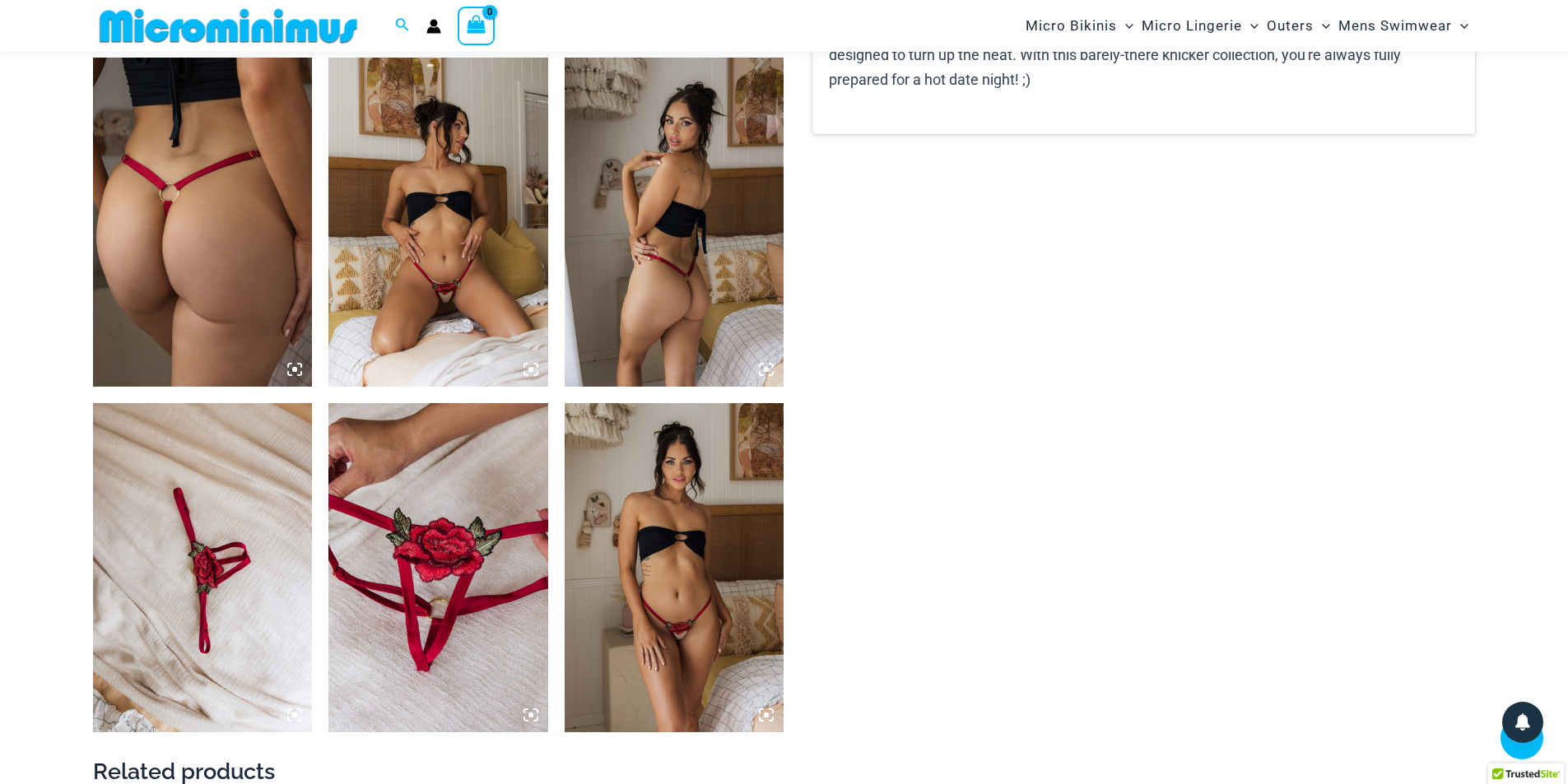
click at [431, 234] on img at bounding box center [438, 222] width 220 height 329
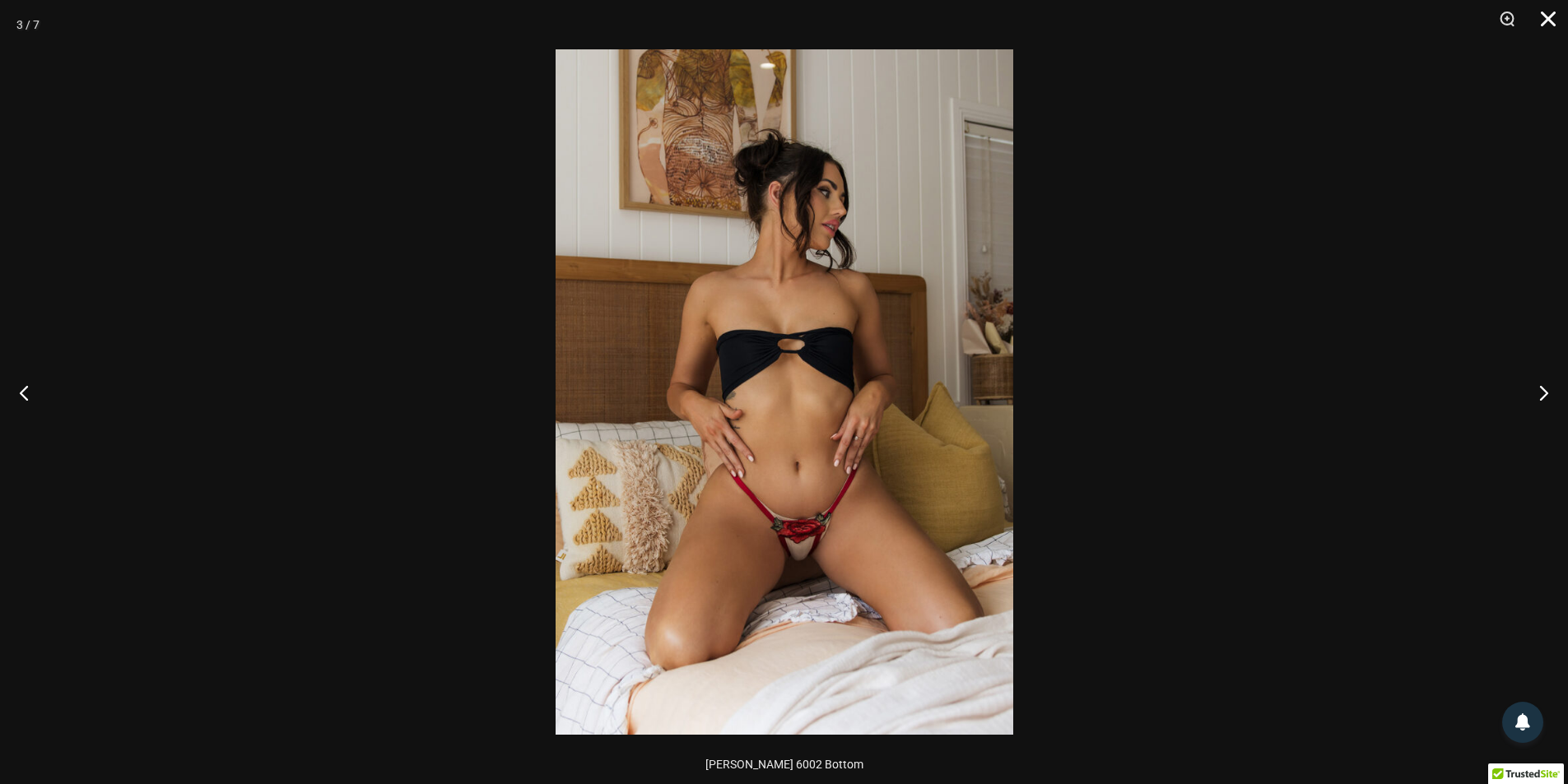
click at [1550, 25] on button "Close" at bounding box center [1542, 24] width 41 height 49
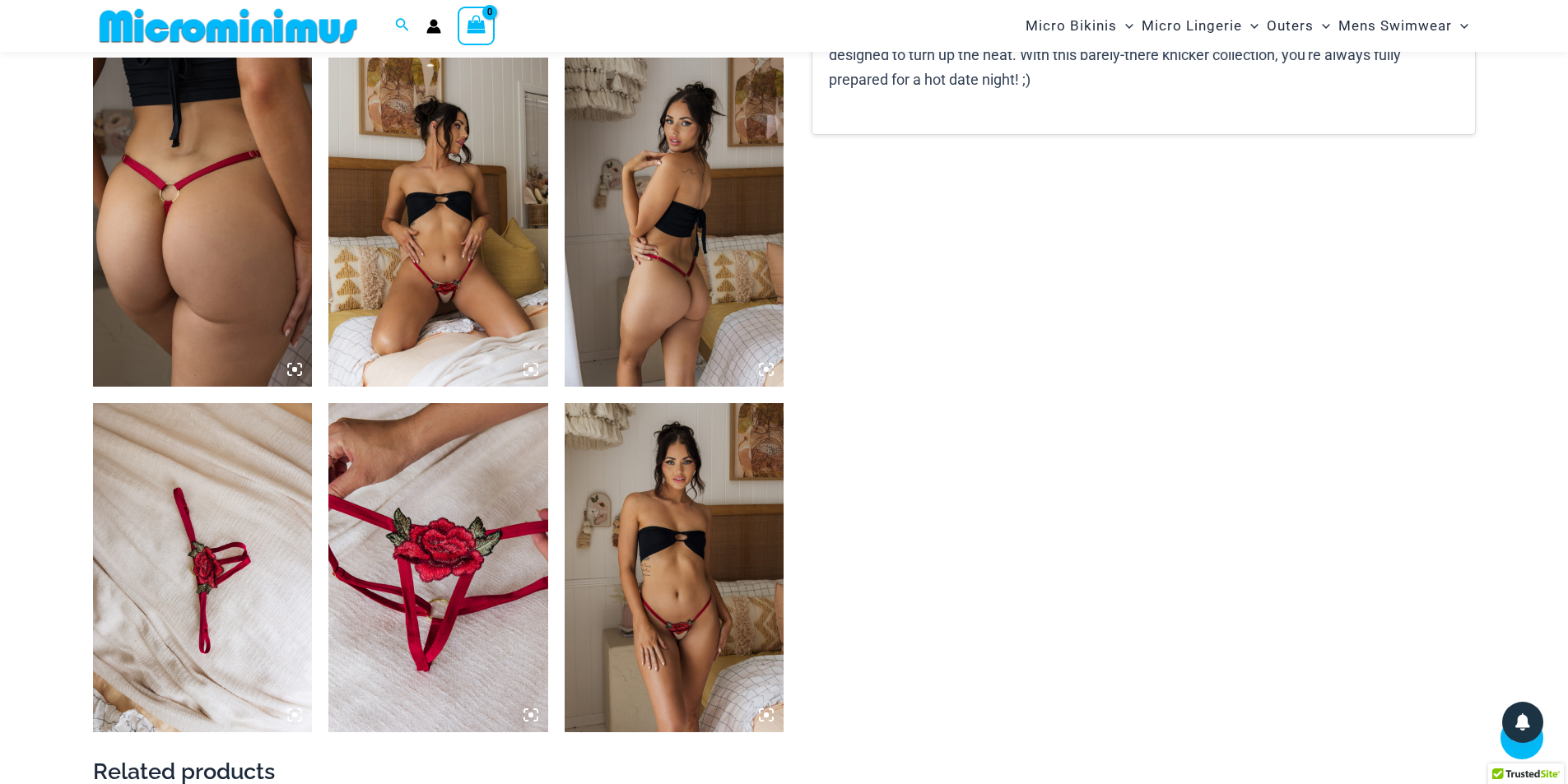
click at [713, 492] on img at bounding box center [675, 567] width 220 height 329
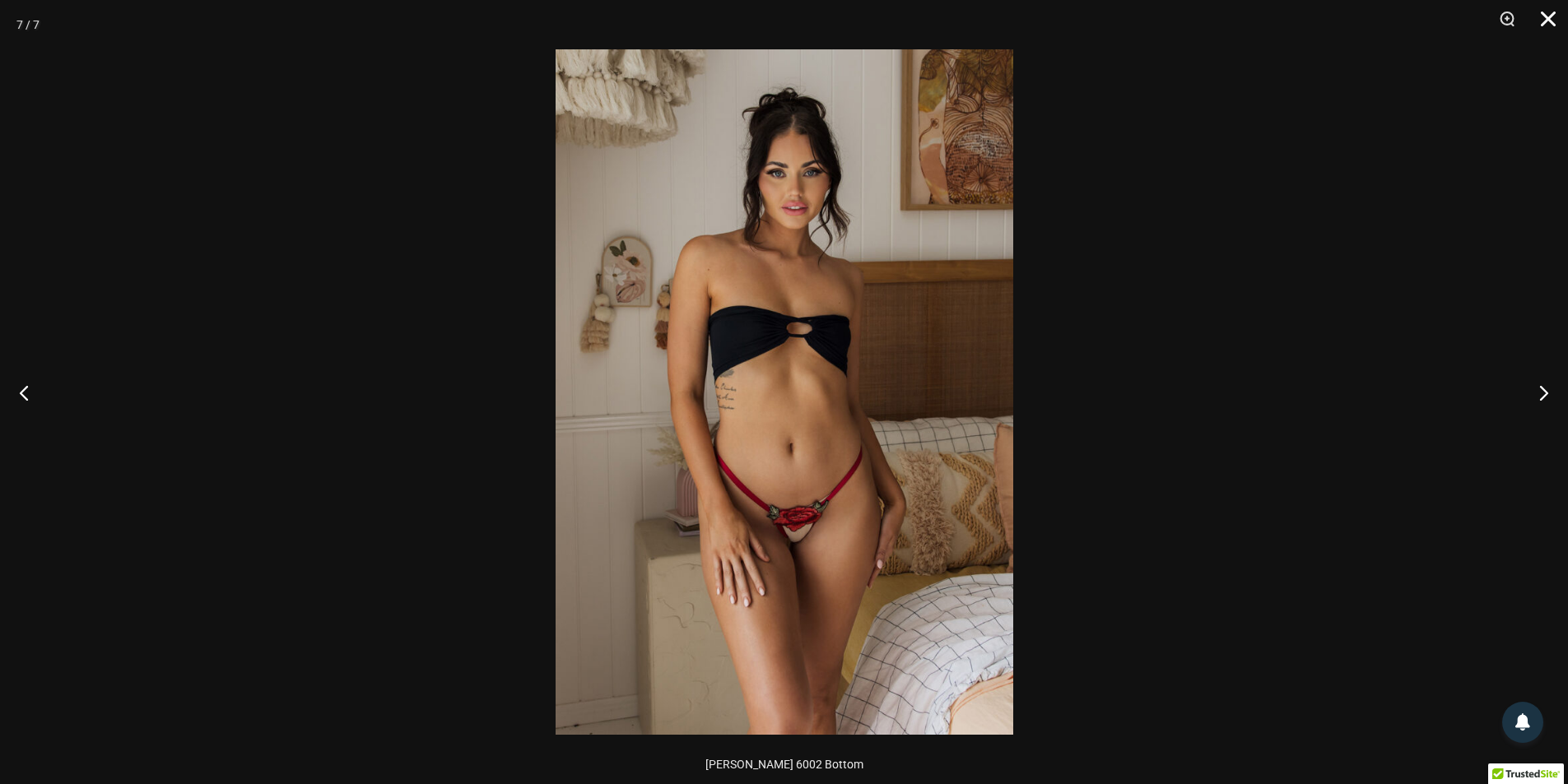
click at [1547, 14] on button "Close" at bounding box center [1542, 24] width 41 height 49
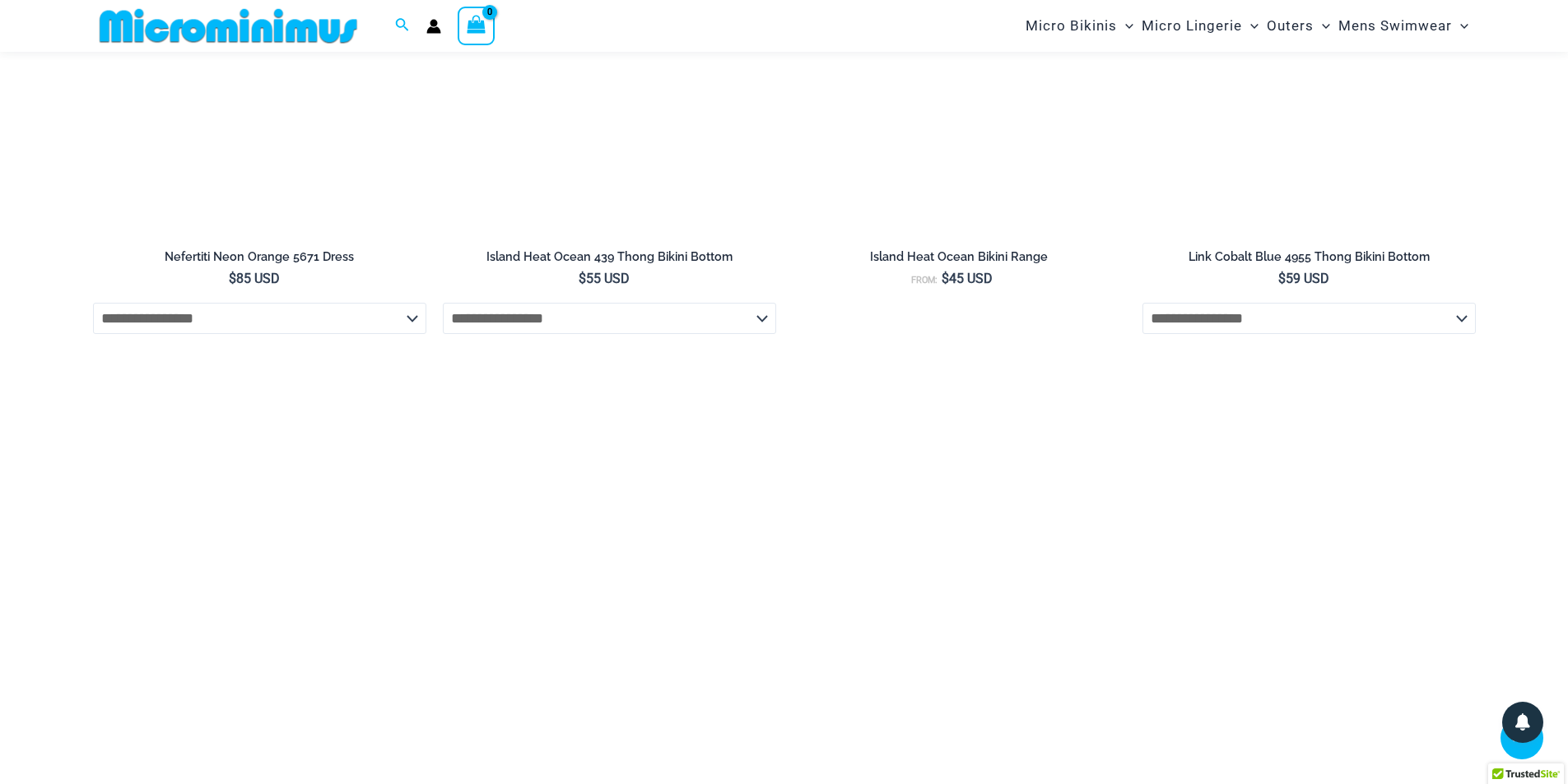
scroll to position [2956, 0]
